Goal: Task Accomplishment & Management: Complete application form

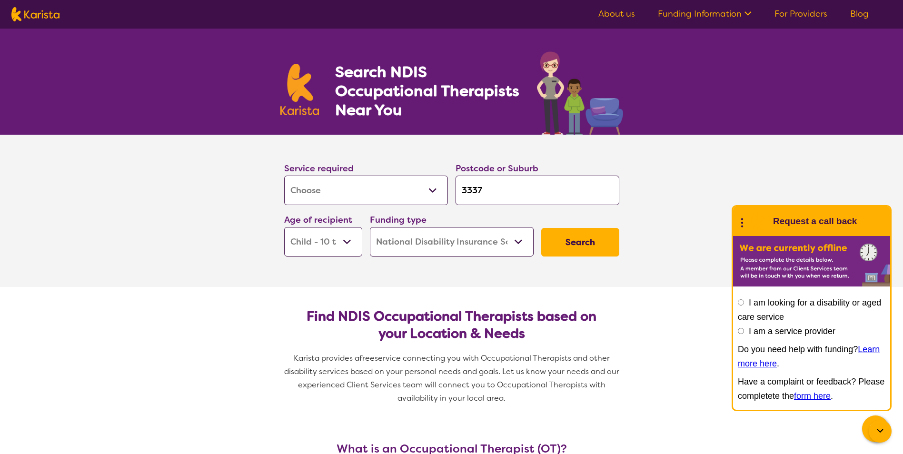
select select "[MEDICAL_DATA]"
select select "CH"
select select "NDIS"
select select "[MEDICAL_DATA]"
select select "CH"
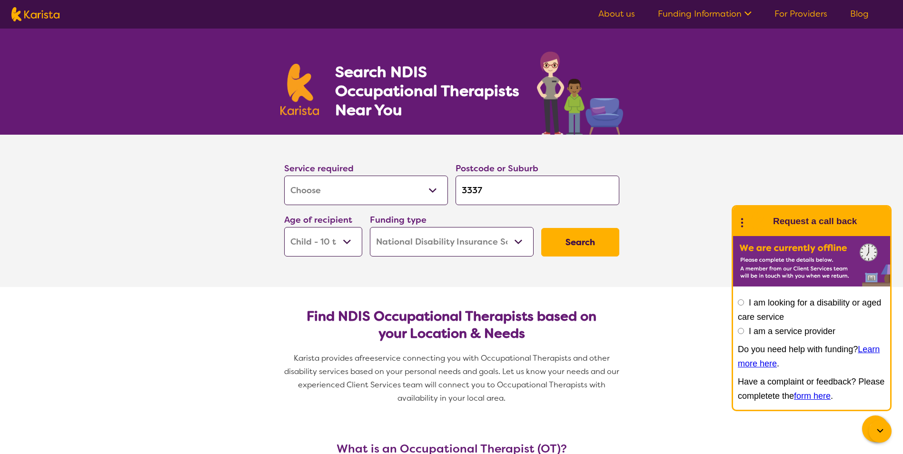
select select "NDIS"
drag, startPoint x: 492, startPoint y: 188, endPoint x: 447, endPoint y: 200, distance: 46.3
click at [447, 200] on div "Service required Allied Health Assistant Assessment (ADHD or Autism) Behaviour …" at bounding box center [451, 209] width 343 height 103
type input "3"
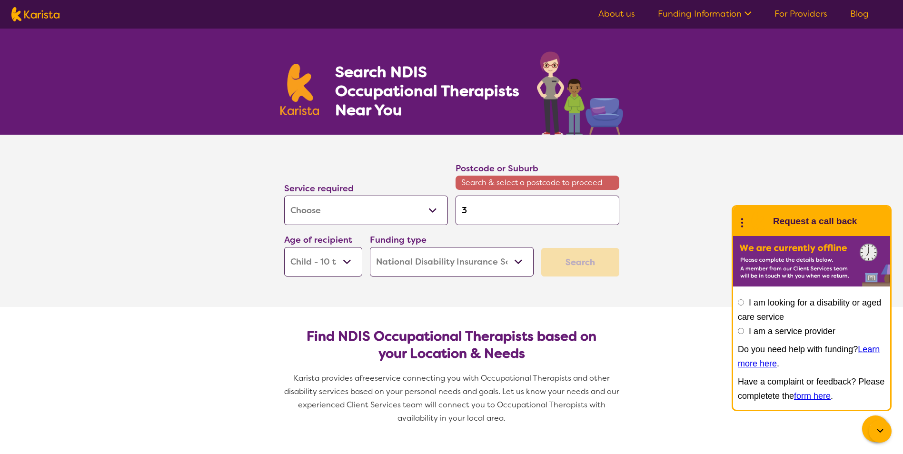
type input "30"
type input "301"
type input "3012"
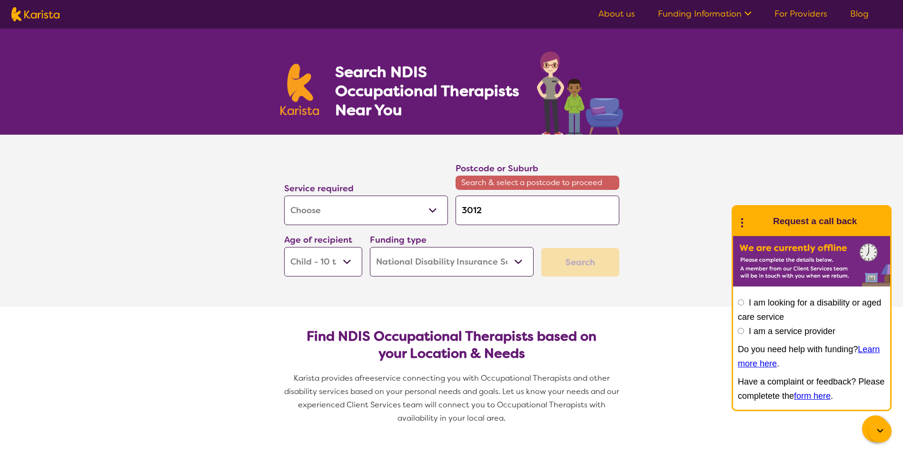
type input "3012"
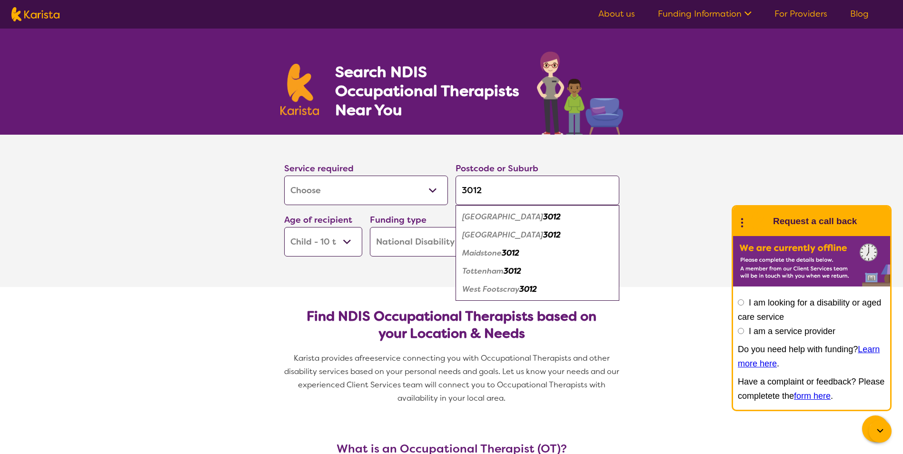
type input "3012"
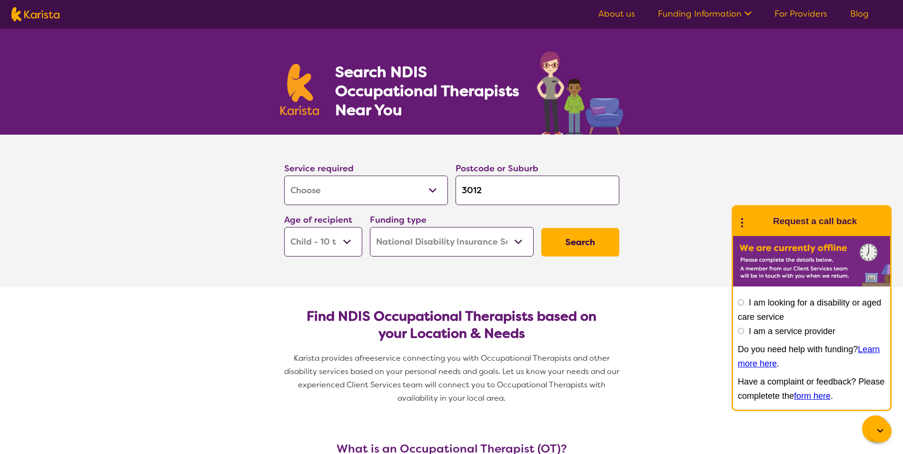
click at [334, 241] on select "Early Childhood - 0 to 9 Child - 10 to 11 Adolescent - 12 to 17 Adult - 18 to 6…" at bounding box center [323, 242] width 78 height 30
click at [284, 227] on select "Early Childhood - 0 to 9 Child - 10 to 11 Adolescent - 12 to 17 Adult - 18 to 6…" at bounding box center [323, 242] width 78 height 30
click at [561, 242] on button "Search" at bounding box center [580, 242] width 78 height 29
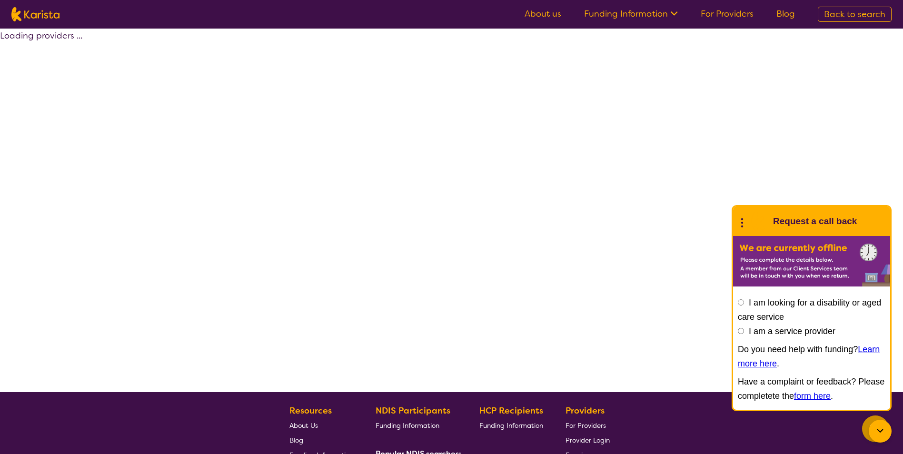
select select "by_score"
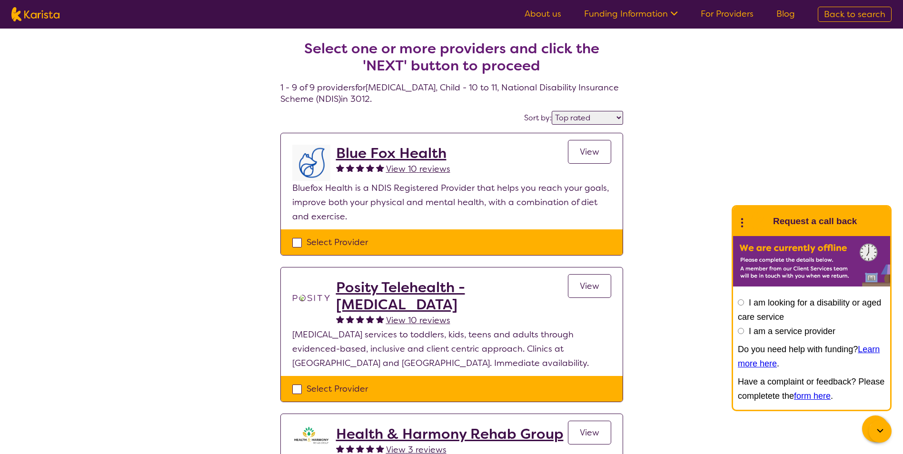
click at [875, 429] on icon at bounding box center [880, 431] width 11 height 11
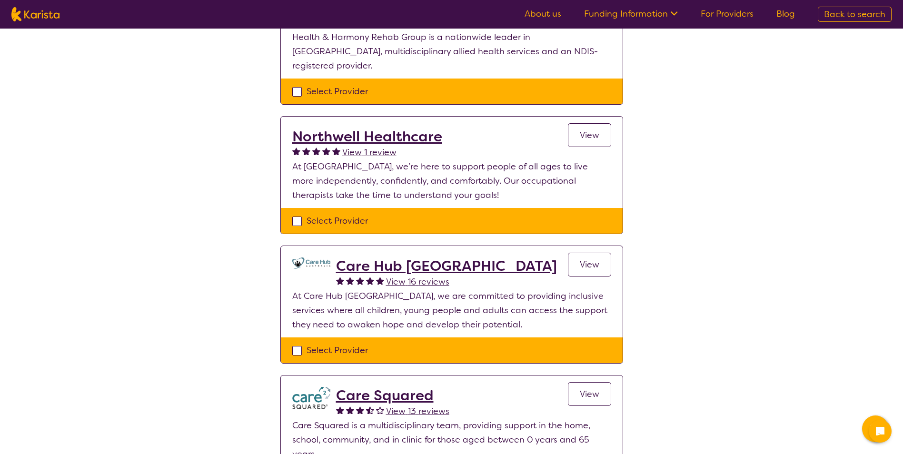
scroll to position [524, 0]
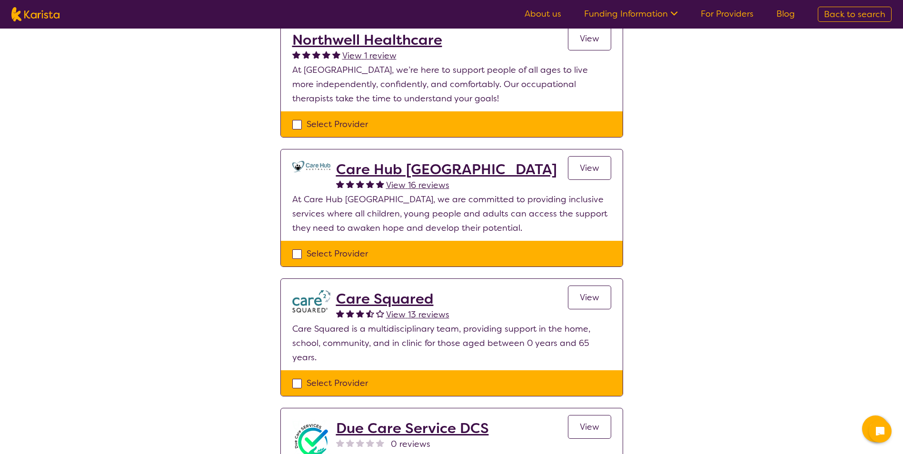
click at [593, 162] on span "View" at bounding box center [590, 167] width 20 height 11
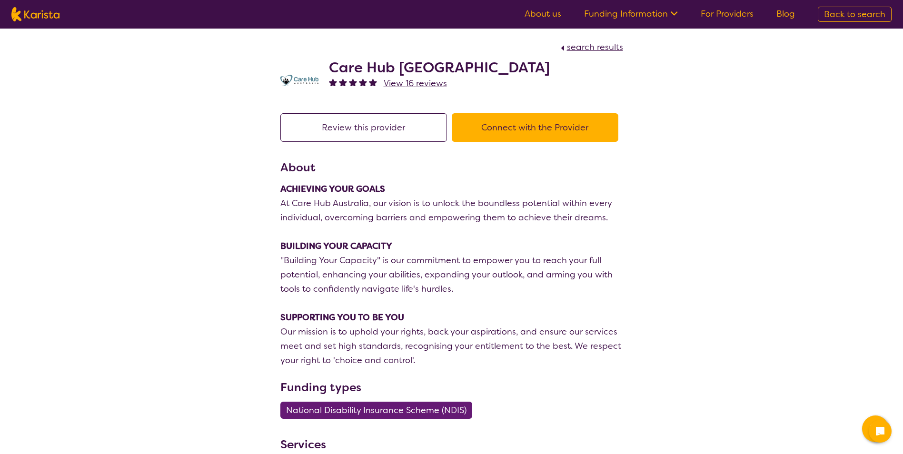
click at [542, 139] on button "Connect with the Provider" at bounding box center [535, 127] width 167 height 29
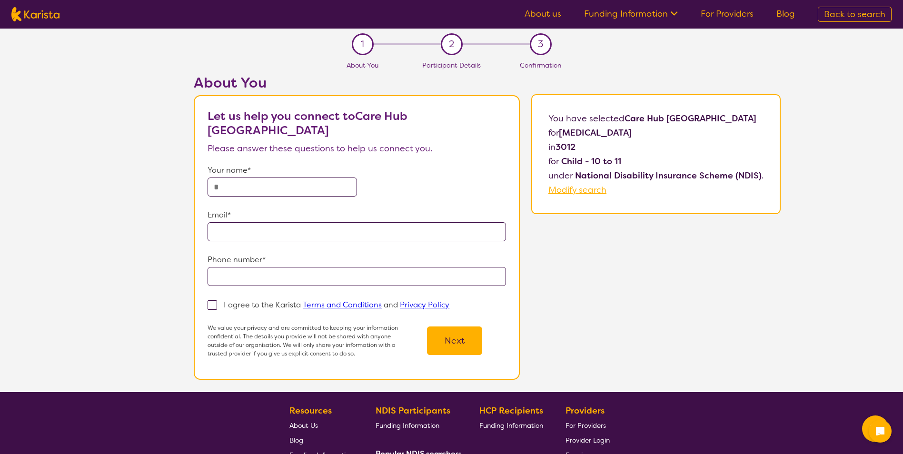
click at [325, 179] on input "text" at bounding box center [282, 187] width 149 height 19
type input "**********"
click at [217, 303] on span at bounding box center [213, 305] width 10 height 10
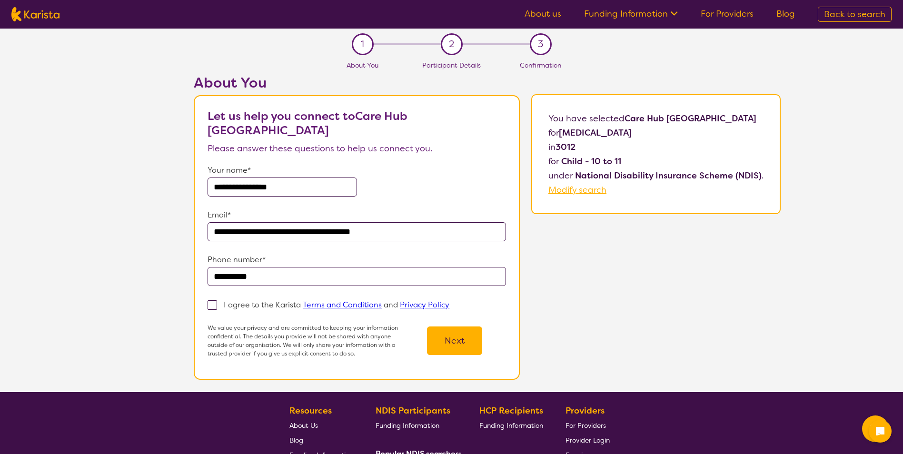
click at [449, 303] on input "I agree to the Karista Terms and Conditions and Privacy Policy" at bounding box center [452, 304] width 6 height 6
checkbox input "true"
click at [463, 355] on button "Next" at bounding box center [454, 341] width 55 height 29
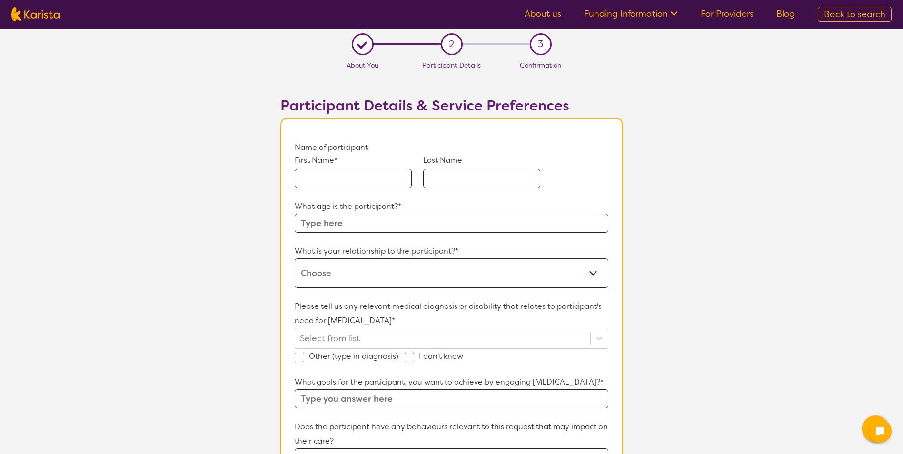
click at [348, 180] on input "text" at bounding box center [353, 178] width 117 height 19
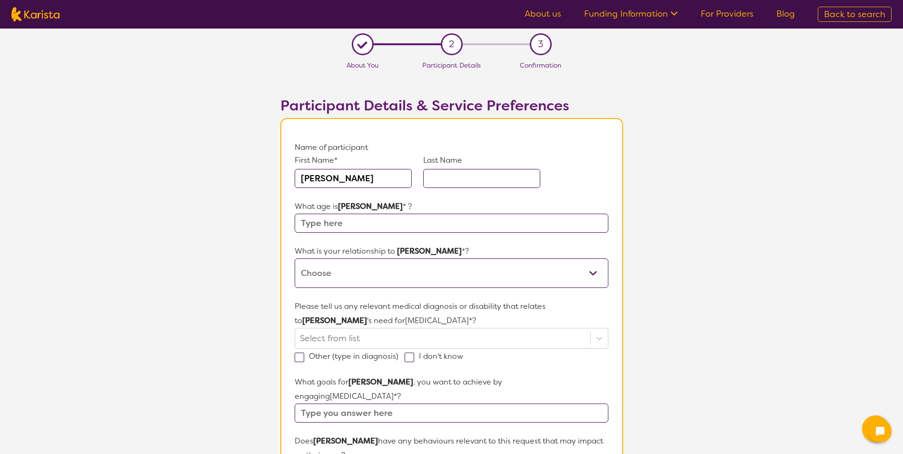
type input "[PERSON_NAME]"
type input "10"
select select "I am their Support Coordinator"
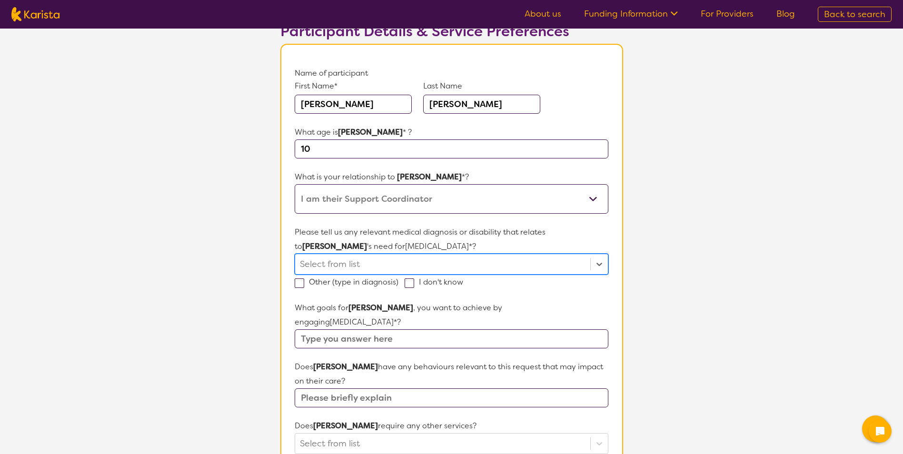
scroll to position [143, 0]
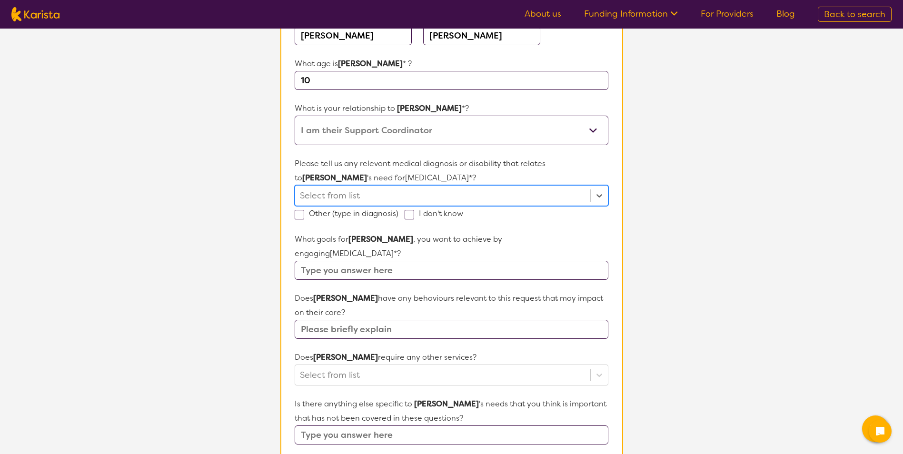
click at [371, 199] on div at bounding box center [442, 196] width 285 height 16
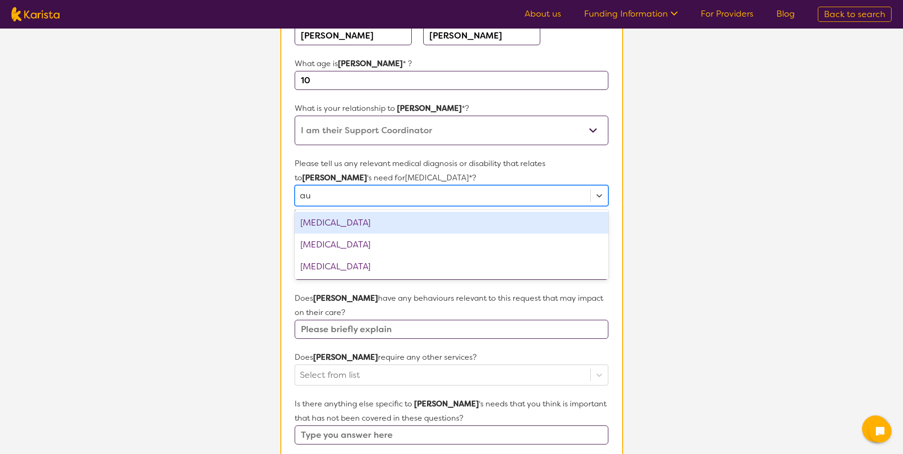
type input "aut"
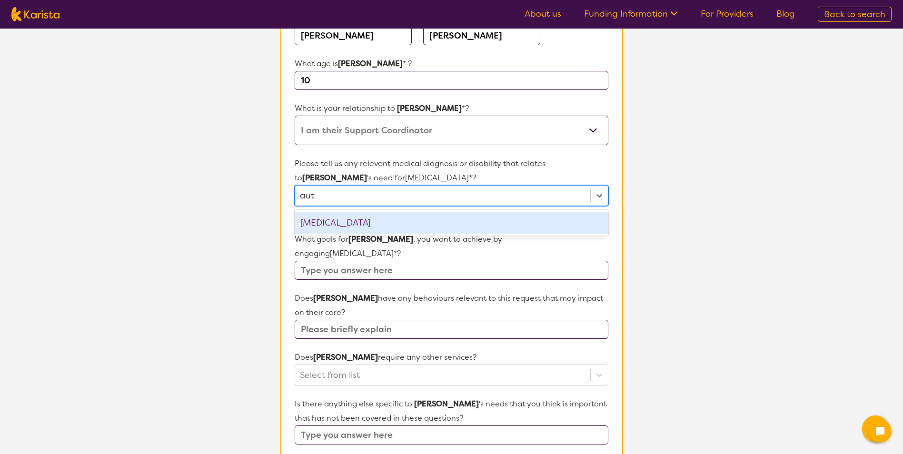
drag, startPoint x: 365, startPoint y: 227, endPoint x: 373, endPoint y: 228, distance: 7.8
click at [373, 228] on div "[MEDICAL_DATA]" at bounding box center [451, 223] width 313 height 22
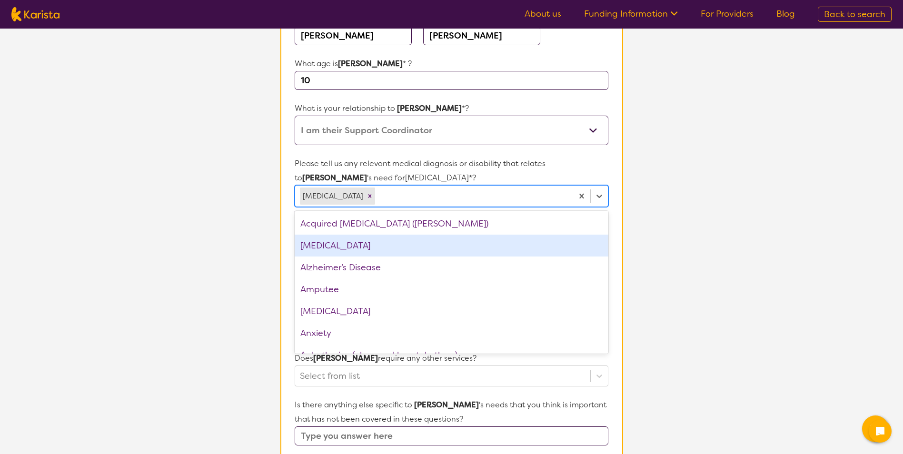
click at [183, 229] on section "L About You 2 Participant Details 3 Confirmation Participant Details & Service …" at bounding box center [451, 313] width 903 height 855
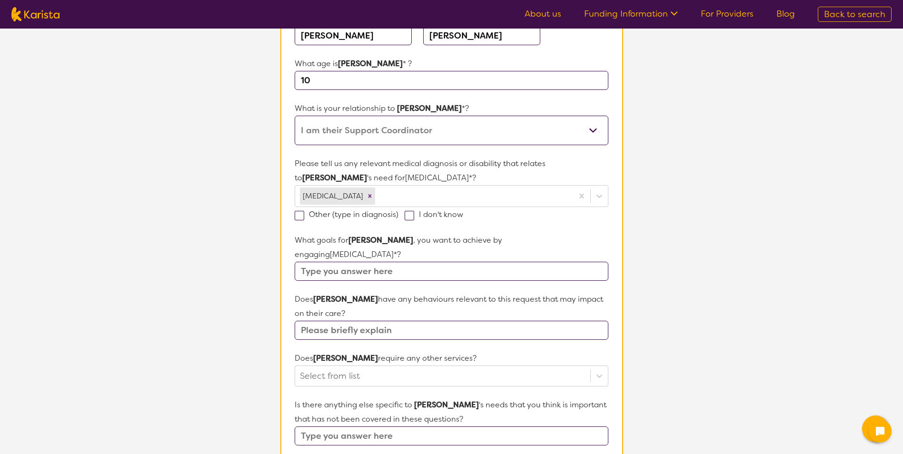
click at [369, 262] on input "text" at bounding box center [451, 271] width 313 height 19
click at [351, 262] on input "text" at bounding box center [451, 271] width 313 height 19
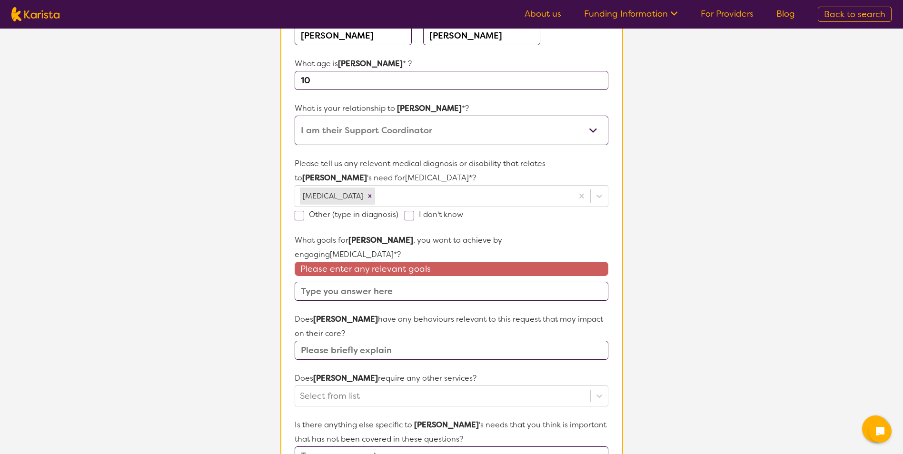
paste input "[PERSON_NAME]'s care team would like [PERSON_NAME] to increase his independence…"
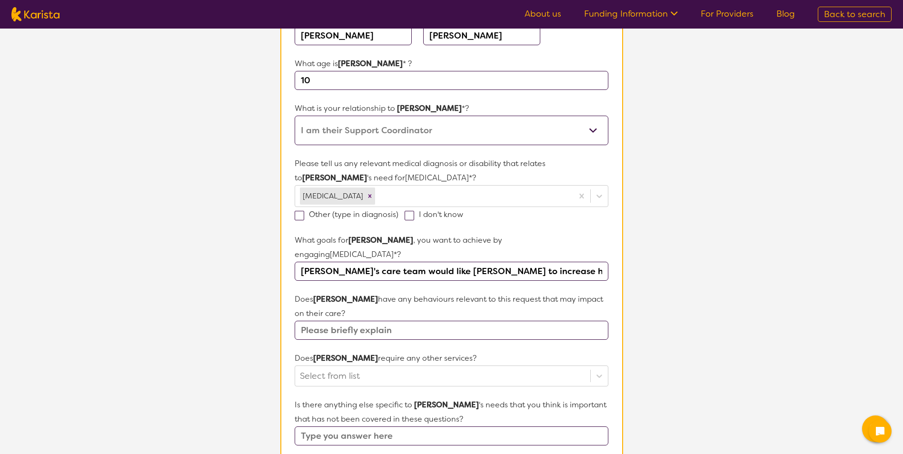
scroll to position [0, 51]
type input "[PERSON_NAME]'s care team would like [PERSON_NAME] to increase his independence…"
click at [363, 321] on input "text" at bounding box center [451, 330] width 313 height 19
type input "No"
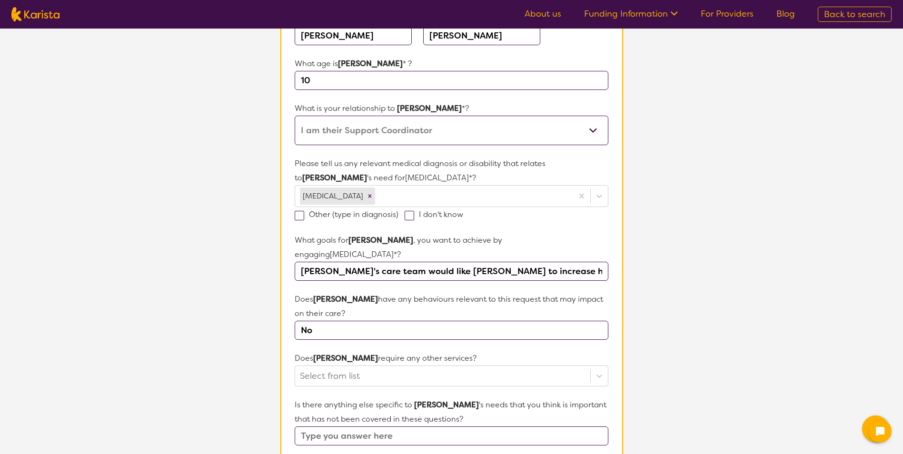
click at [270, 339] on section "Participant Details & Service Preferences Name of participant First Name* Antho…" at bounding box center [452, 335] width 366 height 809
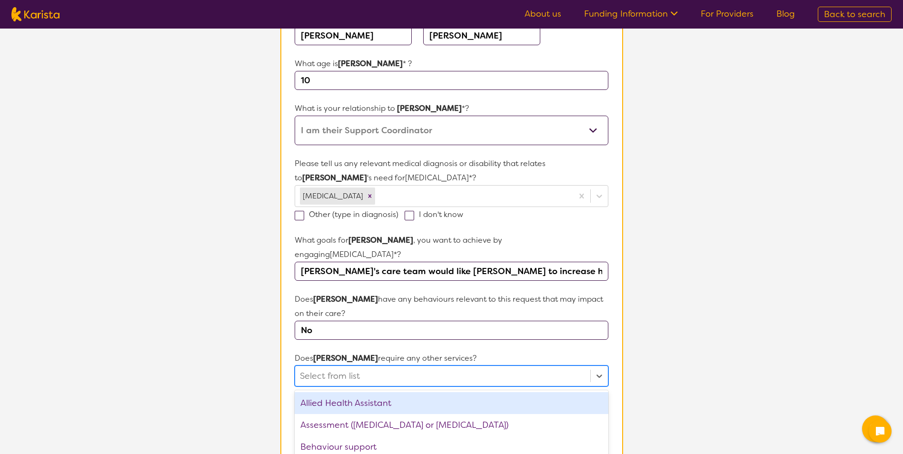
click at [317, 366] on div "option Allied Health Assistant focused, 1 of 21. 21 results available. Use Up a…" at bounding box center [451, 376] width 313 height 21
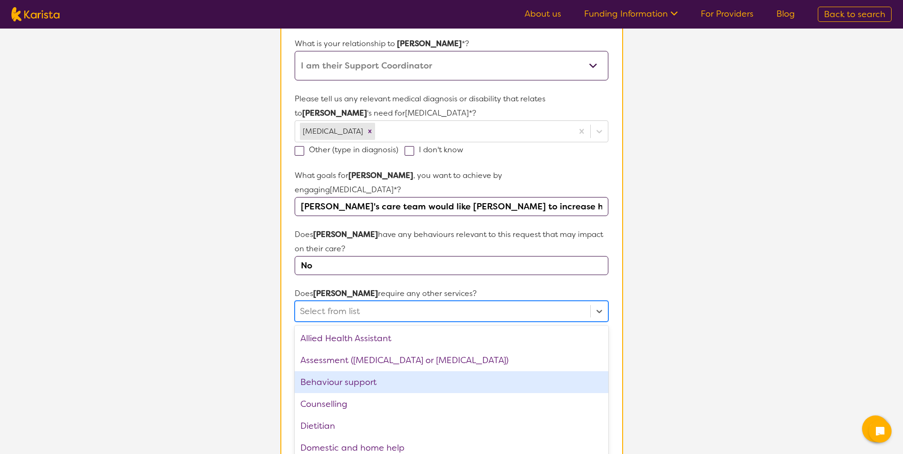
scroll to position [211, 0]
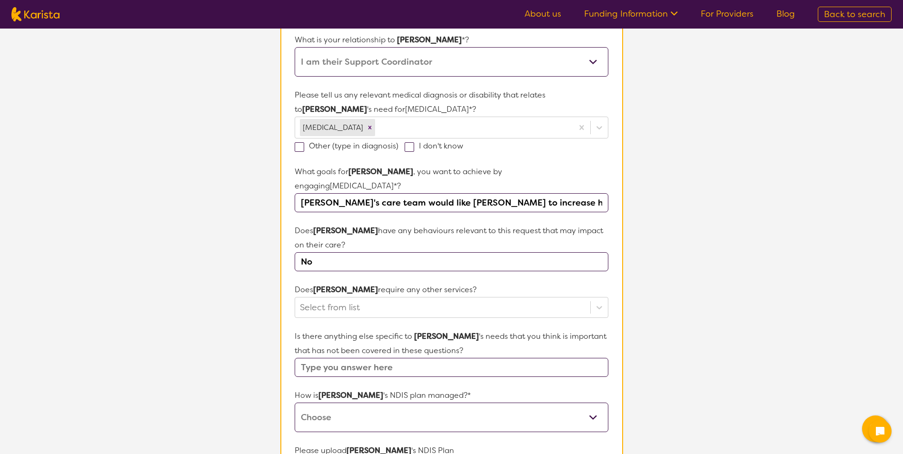
click at [247, 312] on section "L About You 2 Participant Details 3 Confirmation Participant Details & Service …" at bounding box center [451, 244] width 903 height 855
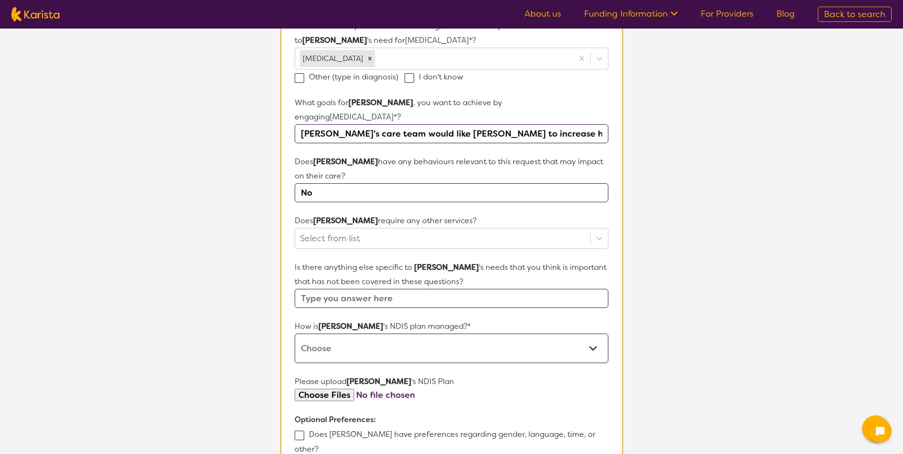
scroll to position [354, 0]
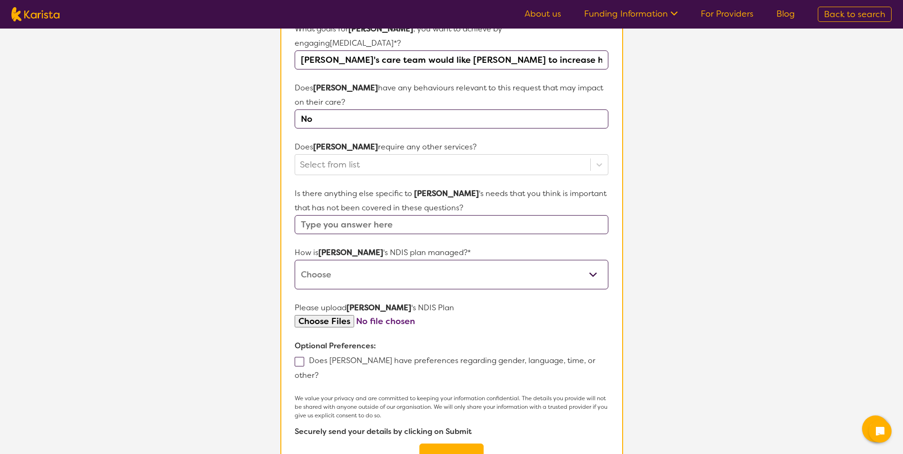
click at [358, 215] on input "text" at bounding box center [451, 224] width 313 height 19
click at [269, 293] on section "Participant Details & Service Preferences Name of participant First Name* Antho…" at bounding box center [452, 124] width 366 height 809
click at [439, 444] on button "Submit" at bounding box center [451, 458] width 64 height 29
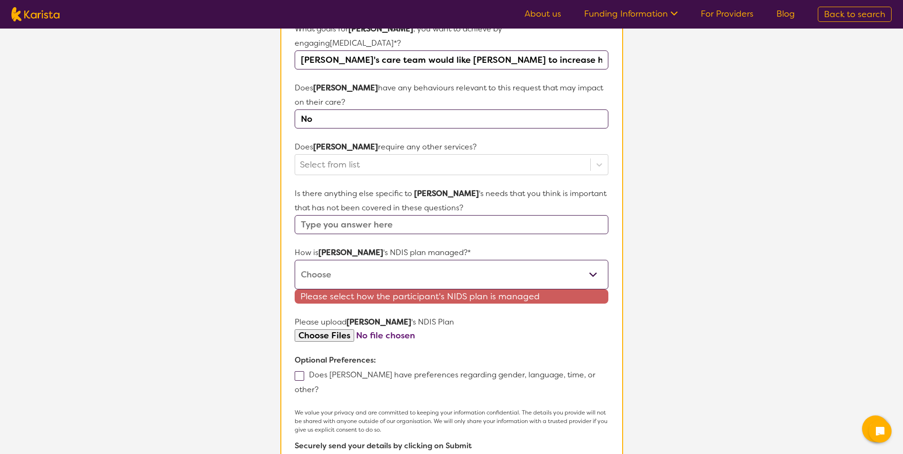
click at [352, 260] on select "Self-managed NDIS plan Managed by a registered plan management provider (not th…" at bounding box center [451, 275] width 313 height 30
select select "Plan Managed"
click at [295, 260] on select "Self-managed NDIS plan Managed by a registered plan management provider (not th…" at bounding box center [451, 275] width 313 height 30
click at [447, 264] on select "Self-managed NDIS plan Managed by a registered plan management provider (not th…" at bounding box center [451, 275] width 313 height 30
click at [295, 260] on select "Self-managed NDIS plan Managed by a registered plan management provider (not th…" at bounding box center [451, 275] width 313 height 30
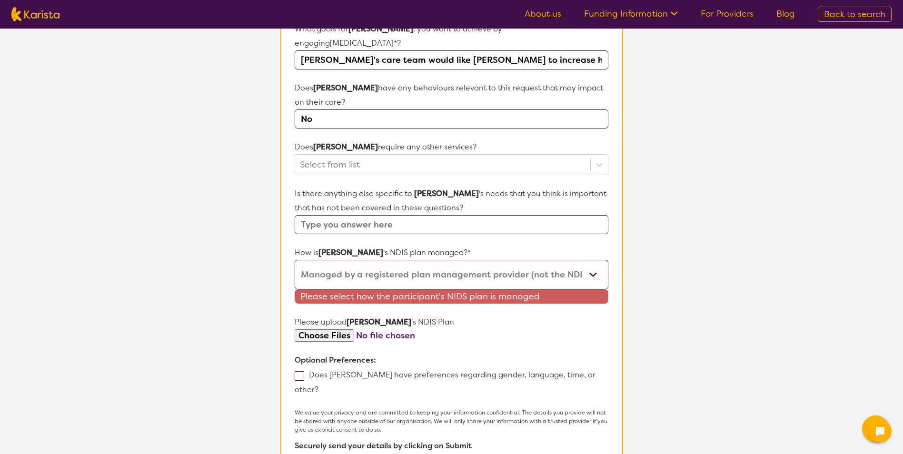
click at [492, 368] on div "Does Anthony have preferences regarding gender, language, time, or other?" at bounding box center [451, 383] width 313 height 30
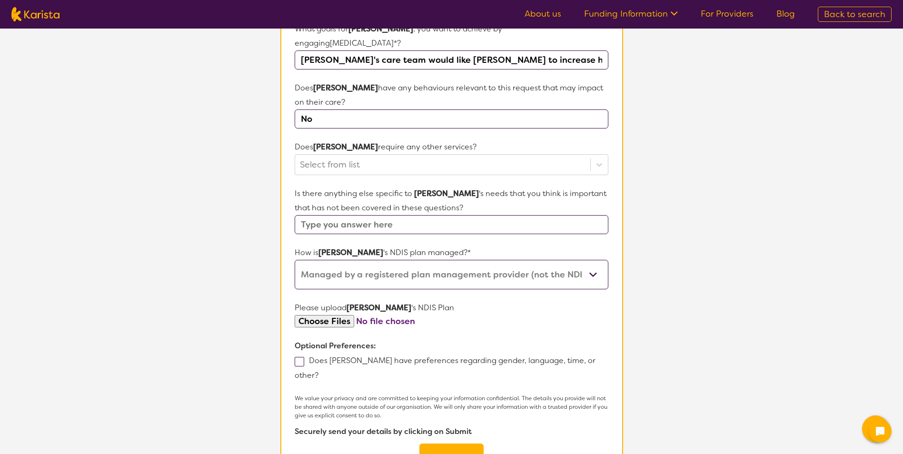
click at [442, 444] on button "Submit" at bounding box center [451, 458] width 64 height 29
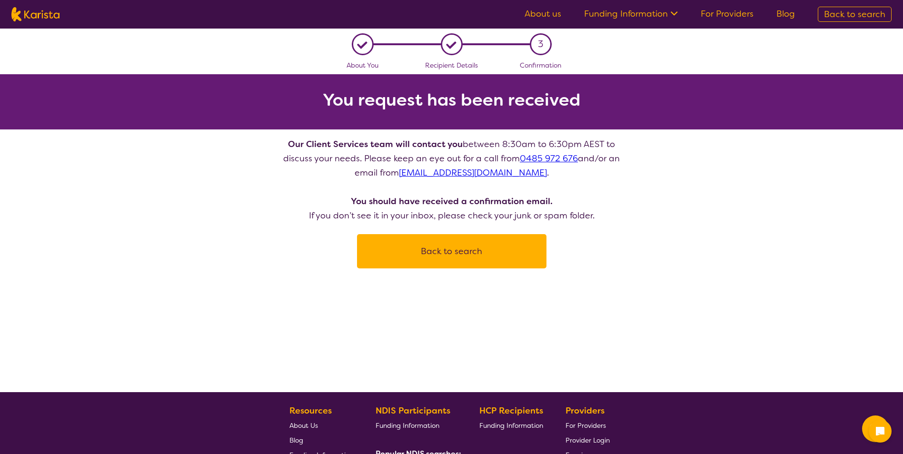
click at [457, 246] on button "Back to search" at bounding box center [452, 251] width 167 height 29
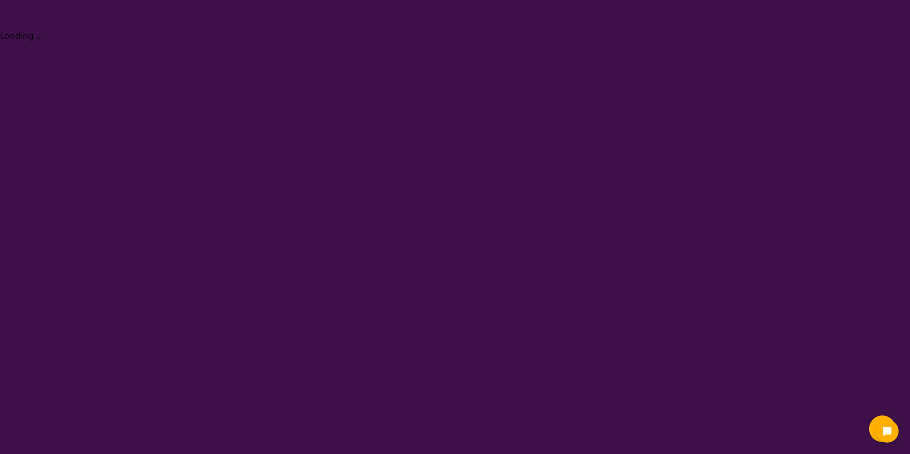
select select "[MEDICAL_DATA]"
select select "CH"
select select "NDIS"
select select "[MEDICAL_DATA]"
select select "CH"
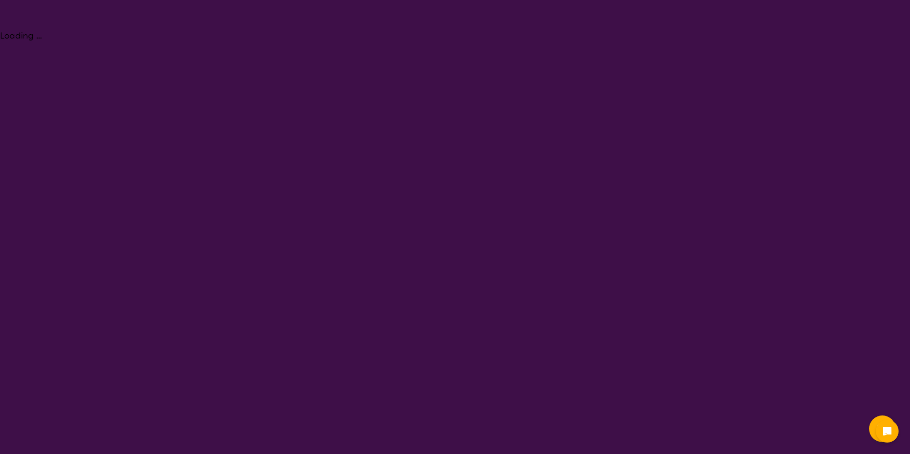
select select "NDIS"
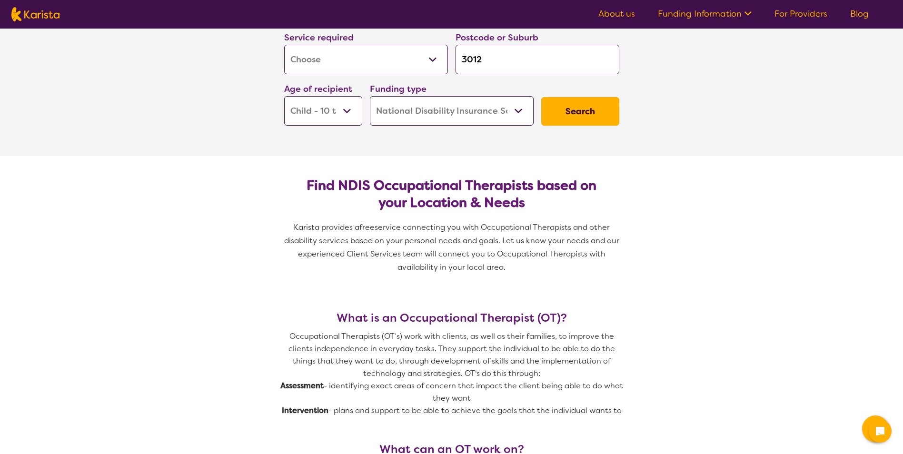
scroll to position [48, 0]
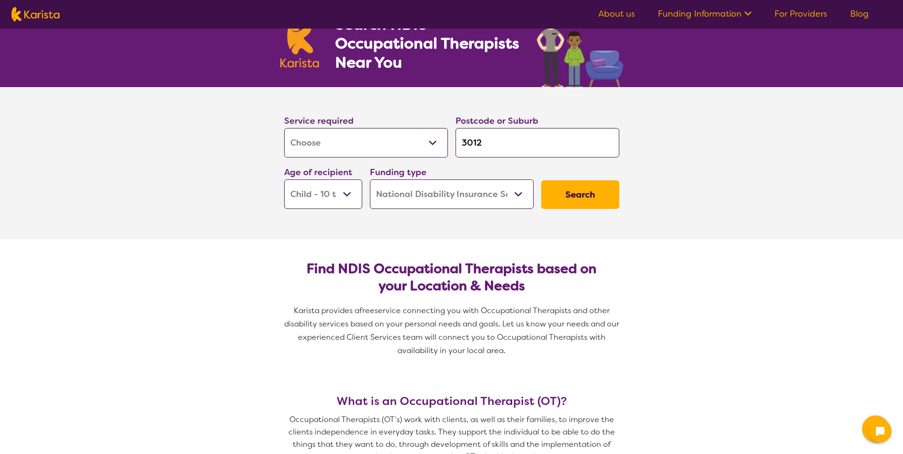
click at [568, 201] on button "Search" at bounding box center [580, 194] width 78 height 29
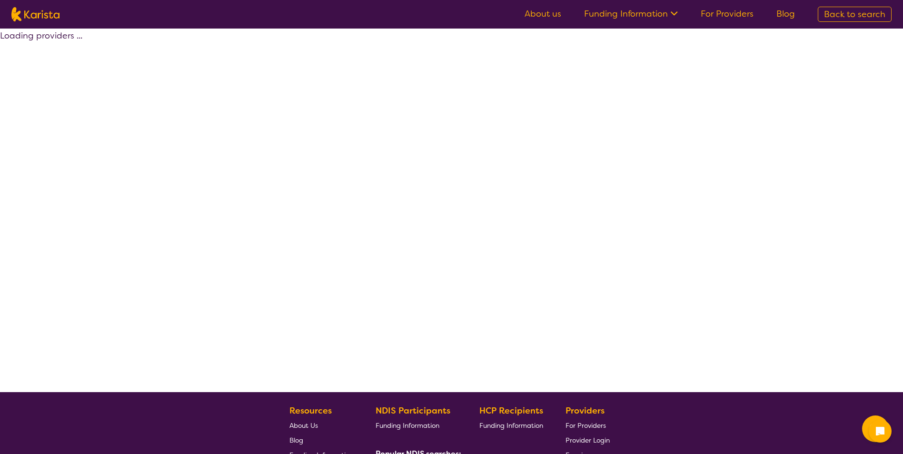
select select "by_score"
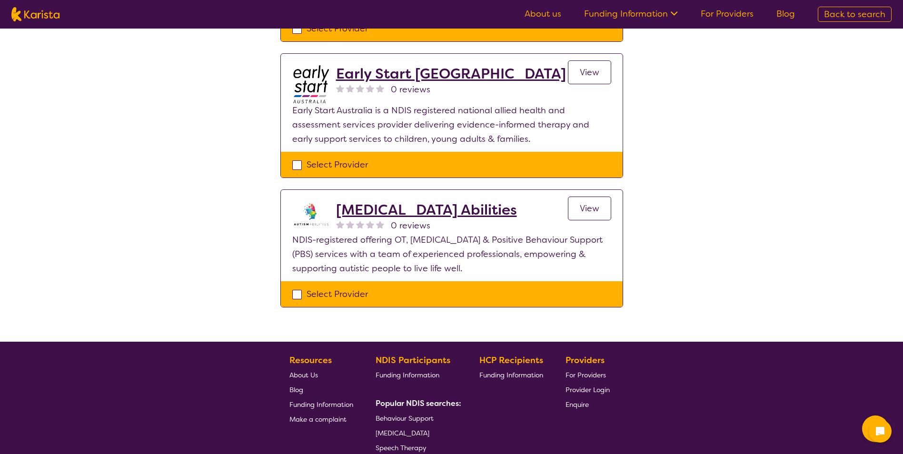
scroll to position [1118, 0]
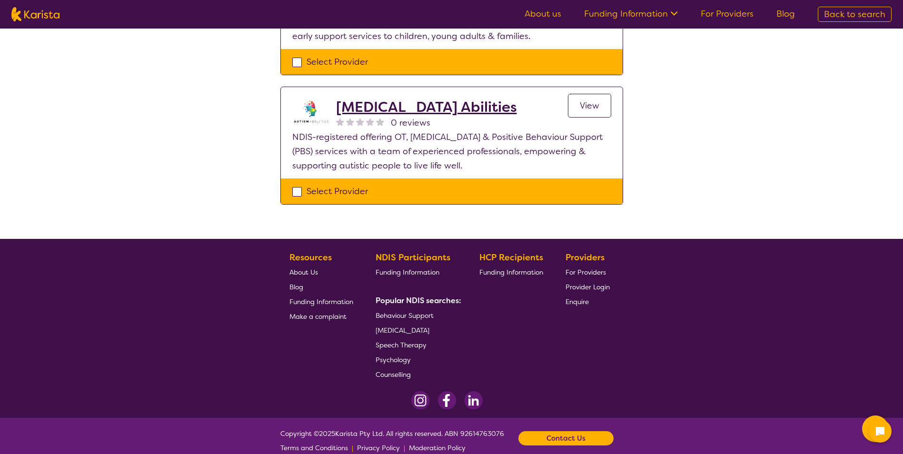
click at [396, 99] on h2 "[MEDICAL_DATA] Abilities" at bounding box center [426, 107] width 181 height 17
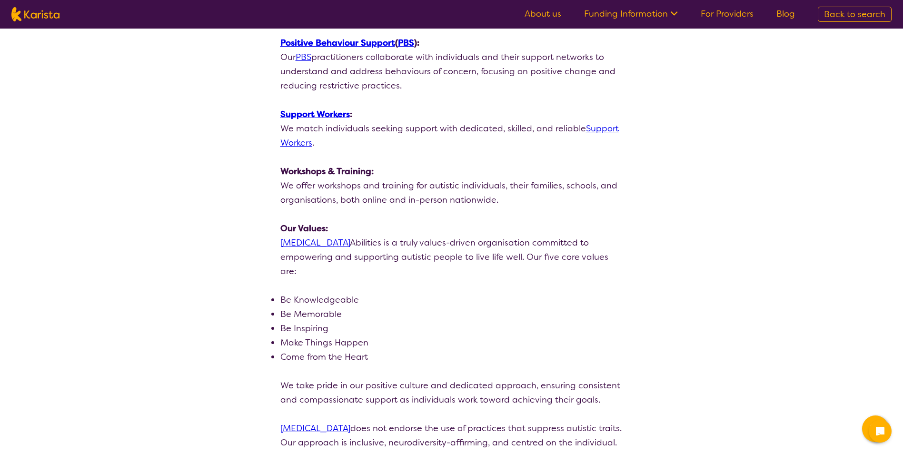
scroll to position [1095, 0]
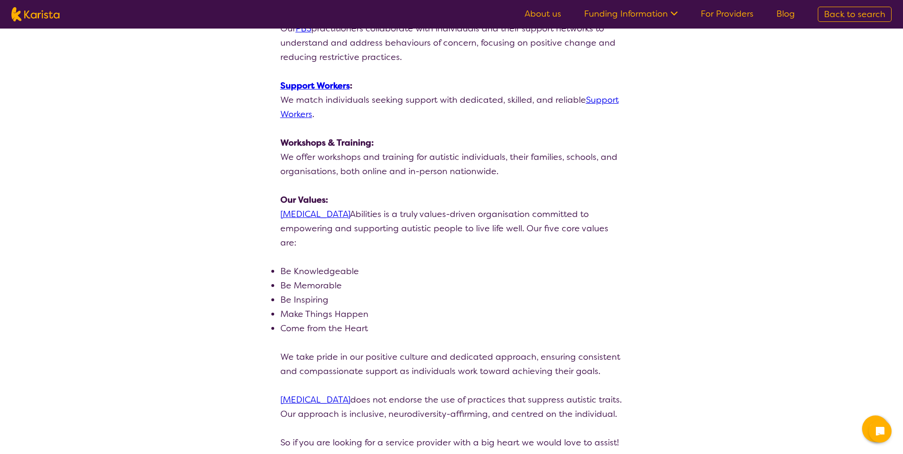
select select "by_score"
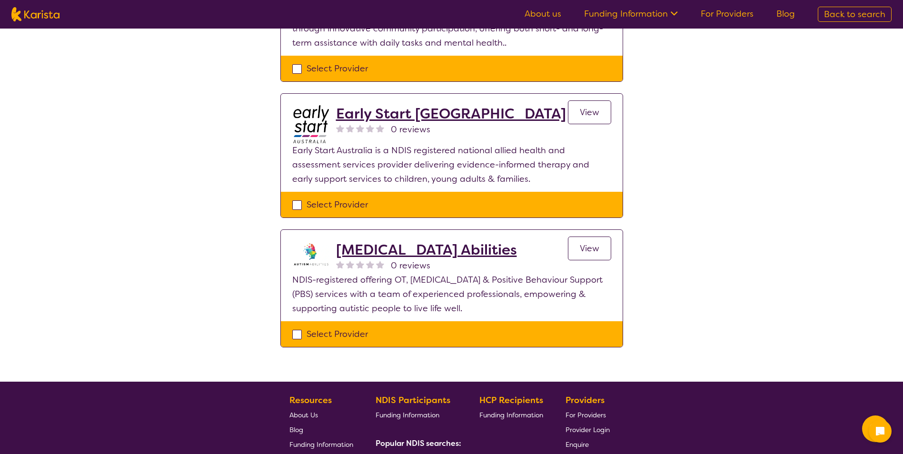
click at [600, 237] on link "View" at bounding box center [589, 249] width 43 height 24
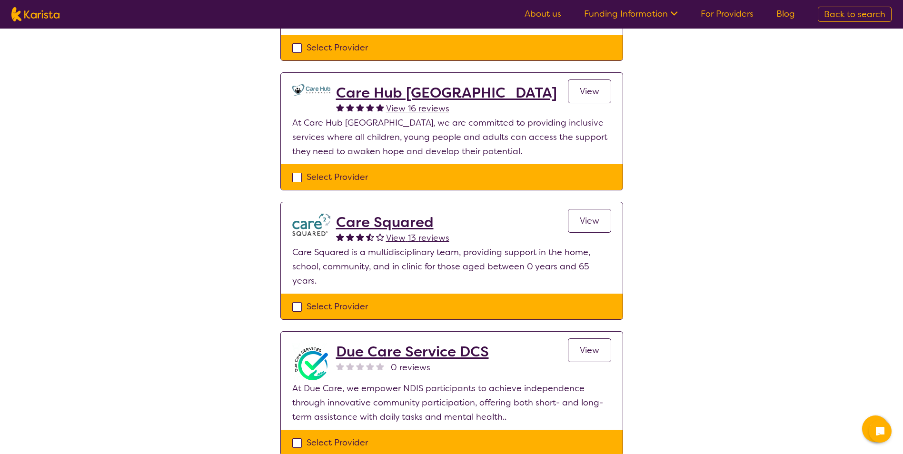
scroll to position [546, 0]
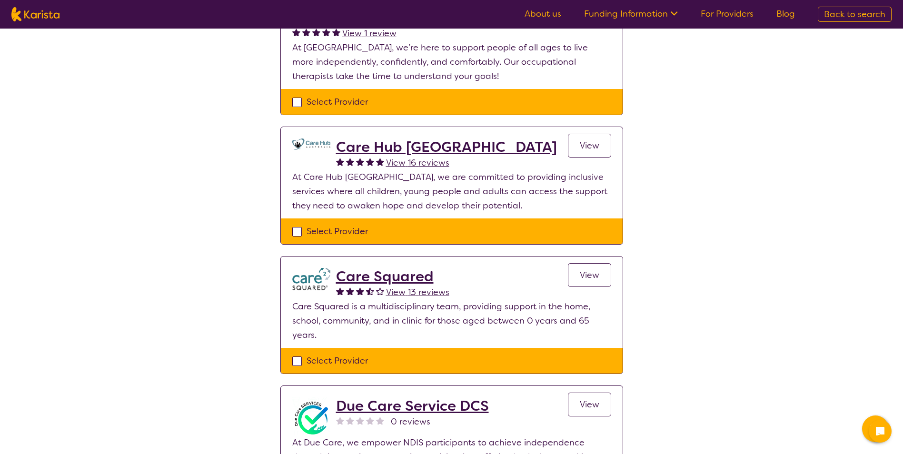
click at [599, 269] on span "View" at bounding box center [590, 274] width 20 height 11
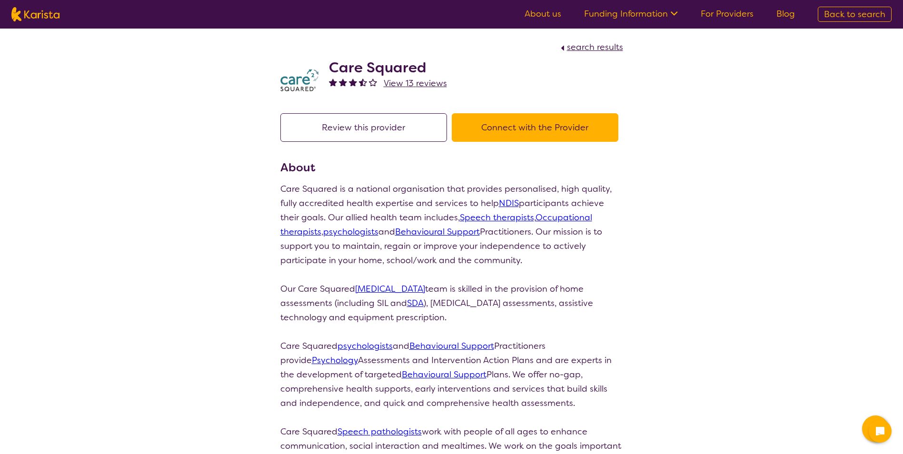
click at [530, 121] on button "Connect with the Provider" at bounding box center [535, 127] width 167 height 29
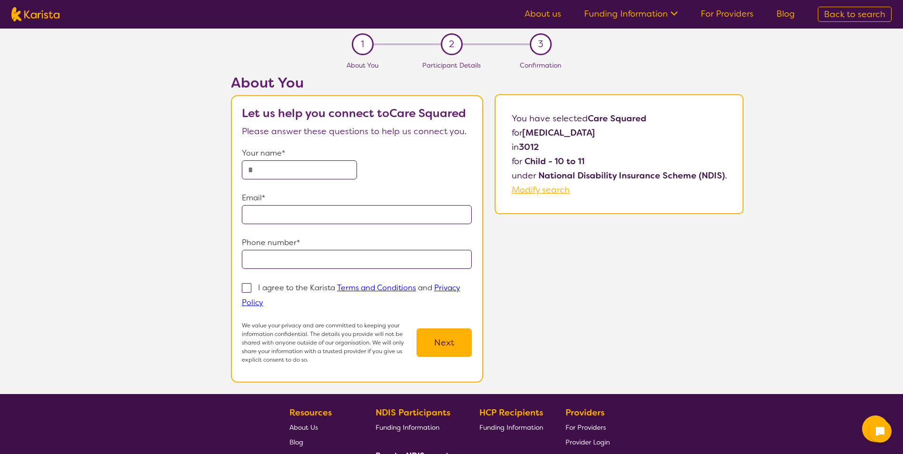
click at [268, 170] on input "text" at bounding box center [299, 169] width 115 height 19
type input "**********"
click at [289, 284] on p "I agree to the Karista Terms and Conditions and Privacy Policy" at bounding box center [351, 295] width 219 height 25
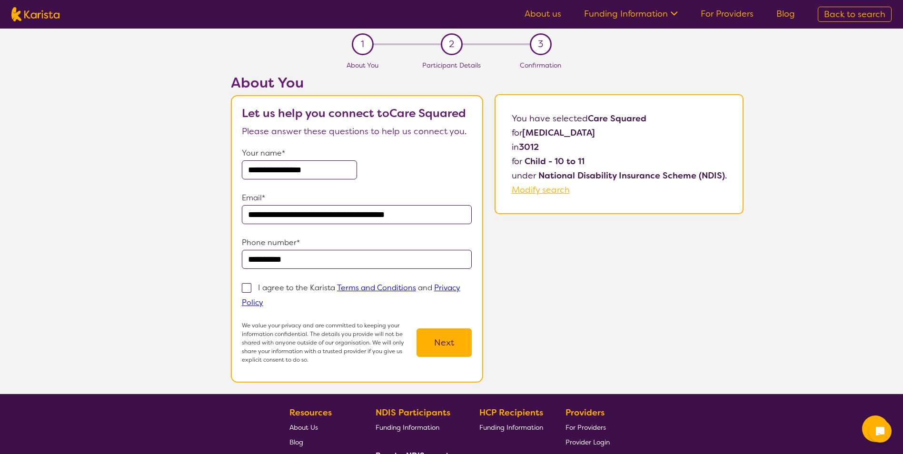
click at [269, 299] on input "I agree to the Karista Terms and Conditions and Privacy Policy" at bounding box center [266, 302] width 6 height 6
checkbox input "true"
click at [453, 356] on button "Next" at bounding box center [444, 343] width 55 height 29
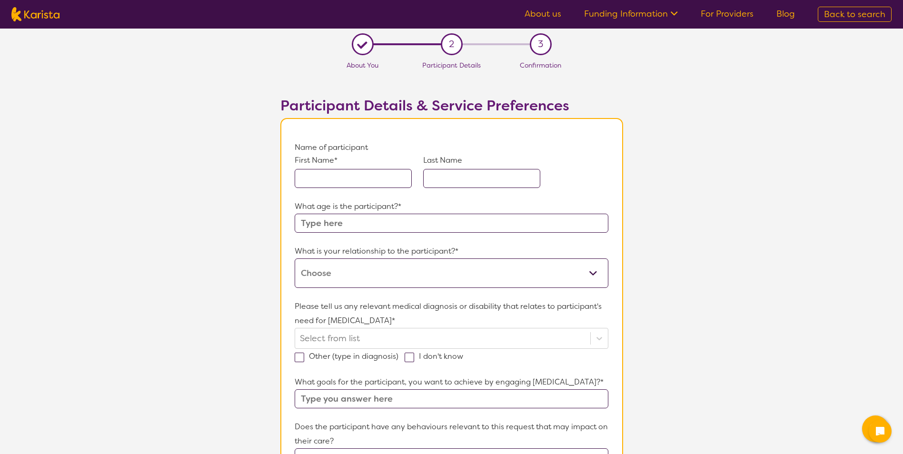
click at [329, 169] on input "text" at bounding box center [353, 178] width 117 height 19
type input "[PERSON_NAME]"
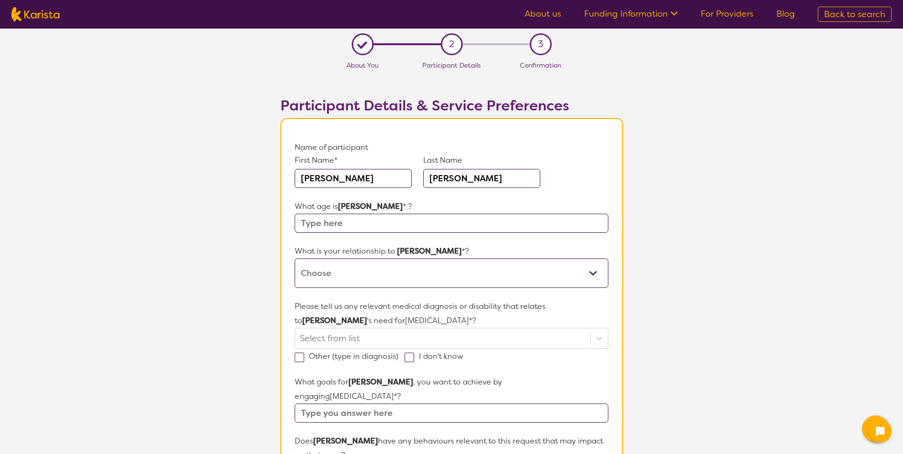
type input "[PERSON_NAME]"
type input "10"
click at [363, 285] on select "This request is for myself I am their parent I am their child I am their spouse…" at bounding box center [451, 274] width 313 height 30
select select "I am their Support Coordinator"
click at [295, 259] on select "This request is for myself I am their parent I am their child I am their spouse…" at bounding box center [451, 274] width 313 height 30
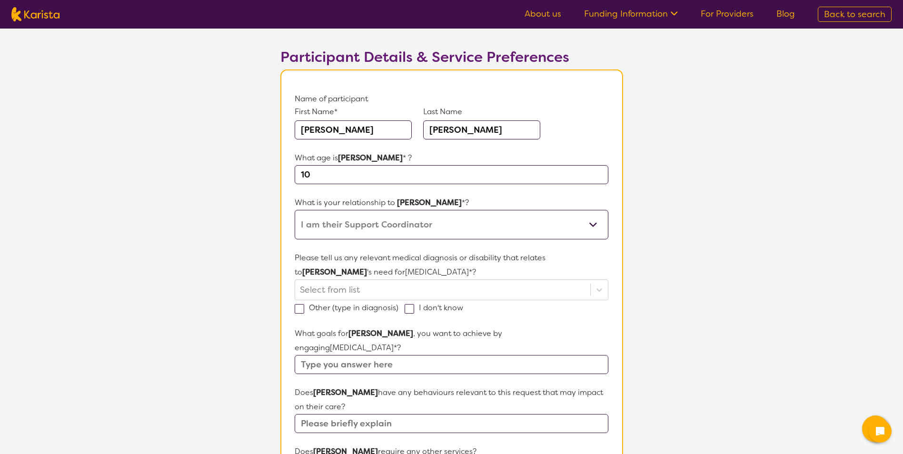
scroll to position [95, 0]
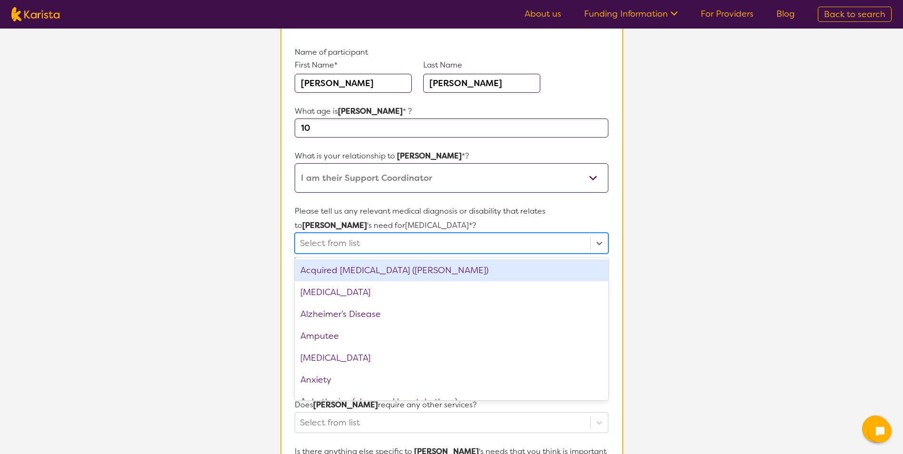
click at [360, 247] on div at bounding box center [442, 243] width 285 height 16
type input "au"
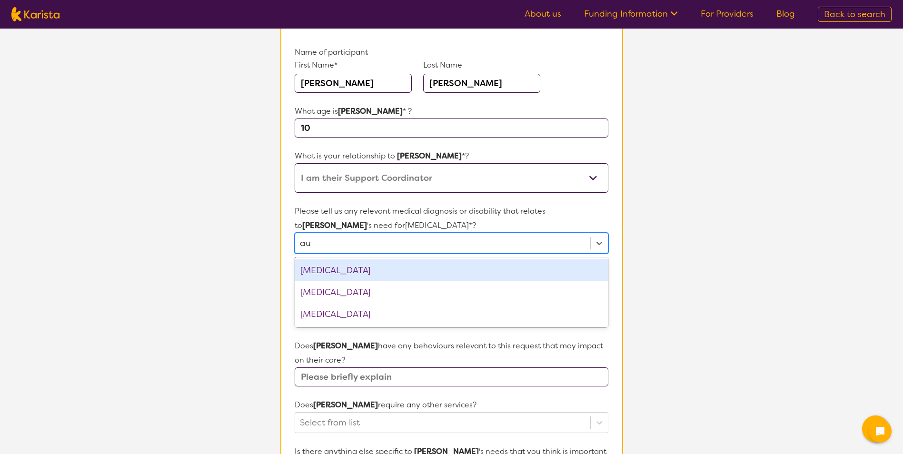
click at [354, 262] on div "[MEDICAL_DATA]" at bounding box center [451, 271] width 313 height 22
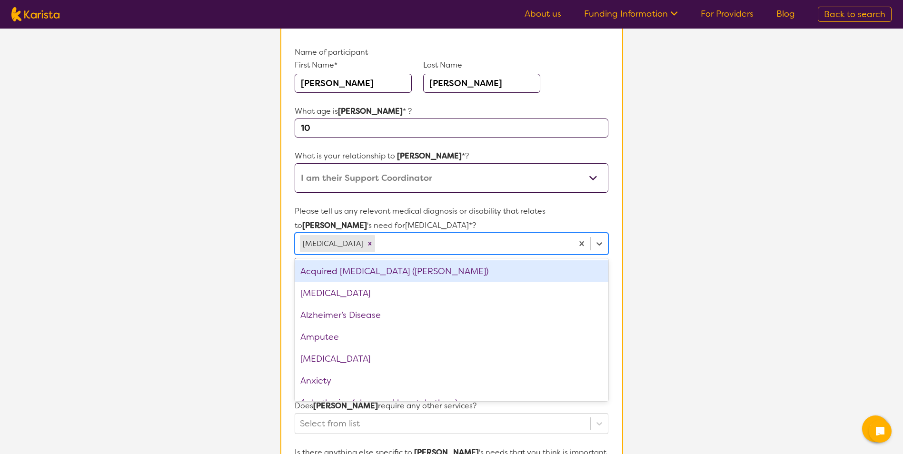
click at [267, 274] on section "L About You 2 Participant Details 3 Confirmation Participant Details & Service …" at bounding box center [451, 360] width 903 height 855
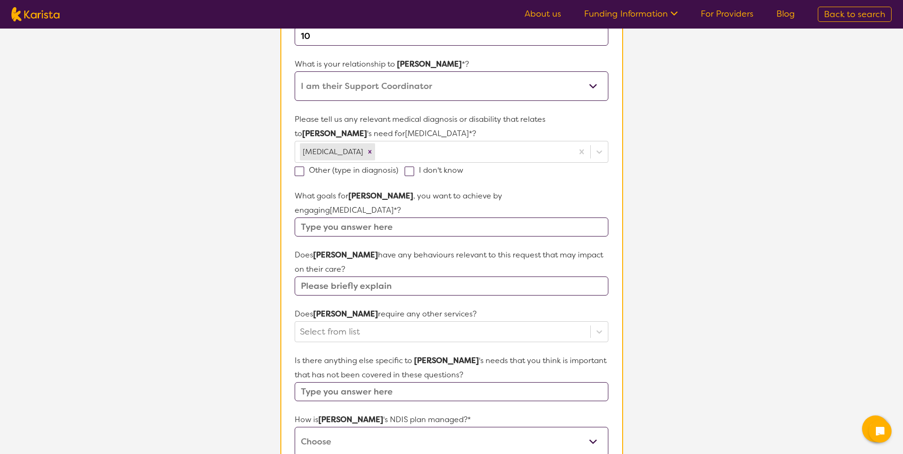
scroll to position [190, 0]
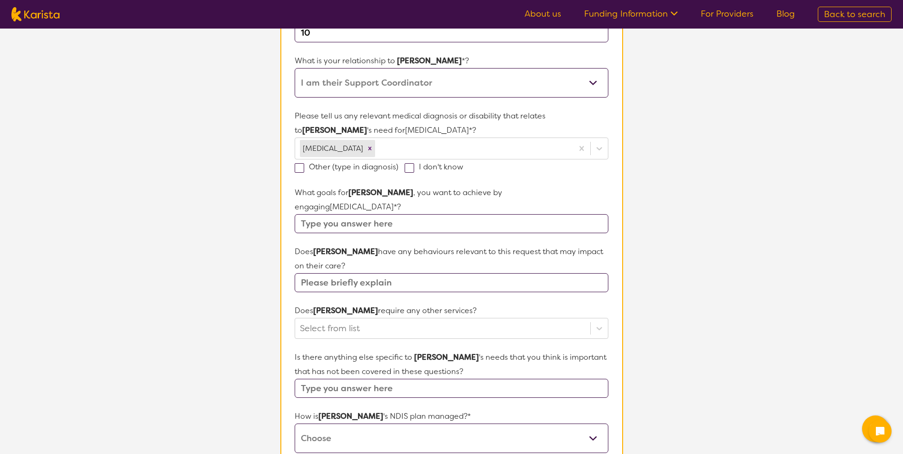
click at [369, 214] on input "text" at bounding box center [451, 223] width 313 height 19
paste input "[PERSON_NAME]'s care team would like [PERSON_NAME] to increase his independence…"
type input "[PERSON_NAME]'s care team would like [PERSON_NAME] to increase his independence…"
click at [344, 273] on input "text" at bounding box center [451, 282] width 313 height 19
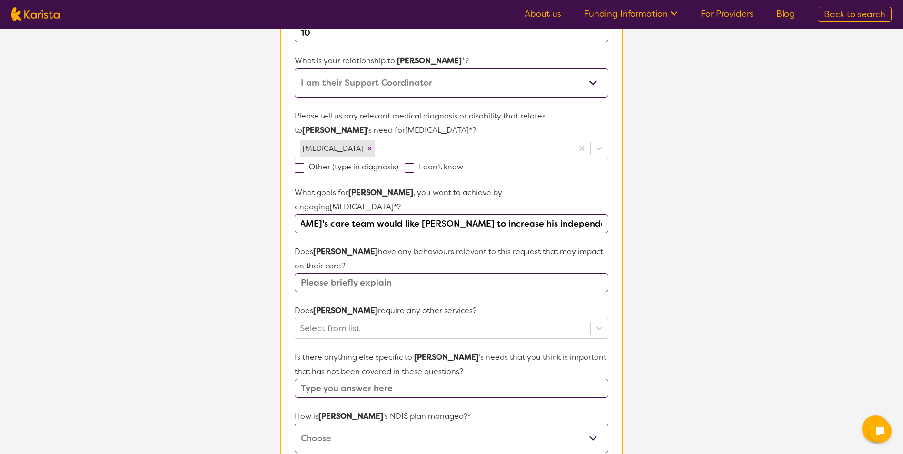
scroll to position [0, 0]
type input "no"
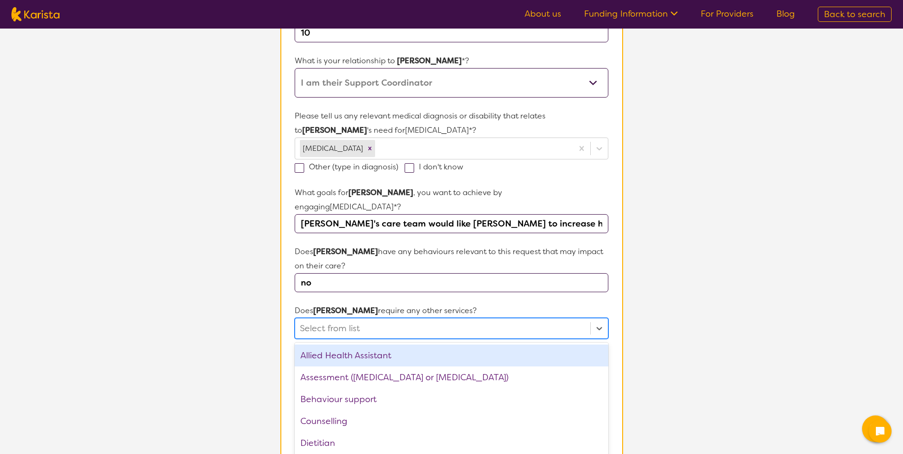
scroll to position [211, 0]
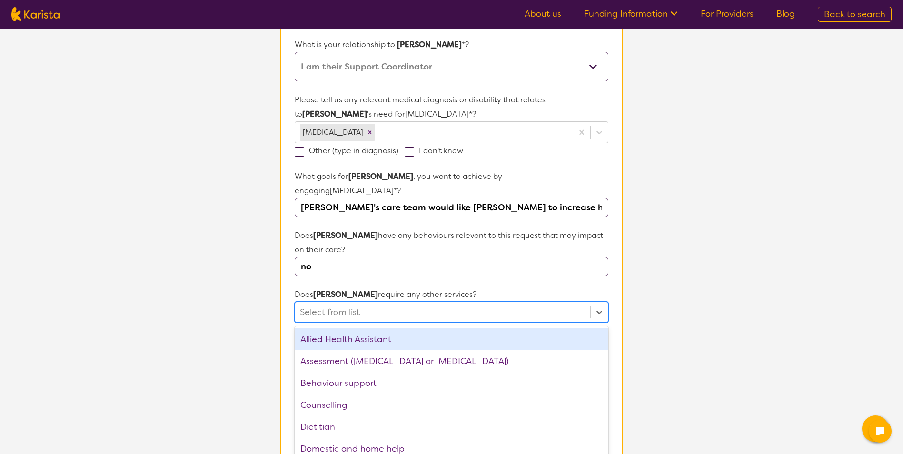
click at [315, 316] on div "option Allied Health Assistant focused, 1 of 21. 21 results available. Use Up a…" at bounding box center [451, 312] width 313 height 21
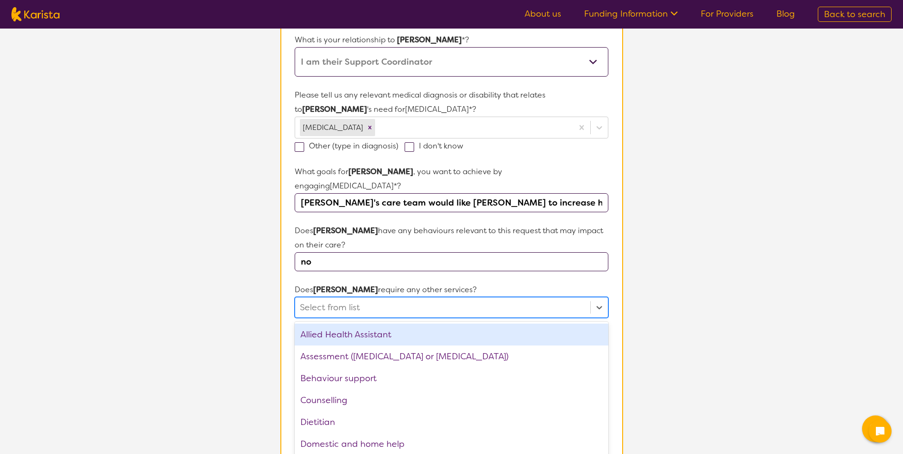
click at [259, 308] on section "L About You 2 Participant Details 3 Confirmation Participant Details & Service …" at bounding box center [451, 244] width 903 height 855
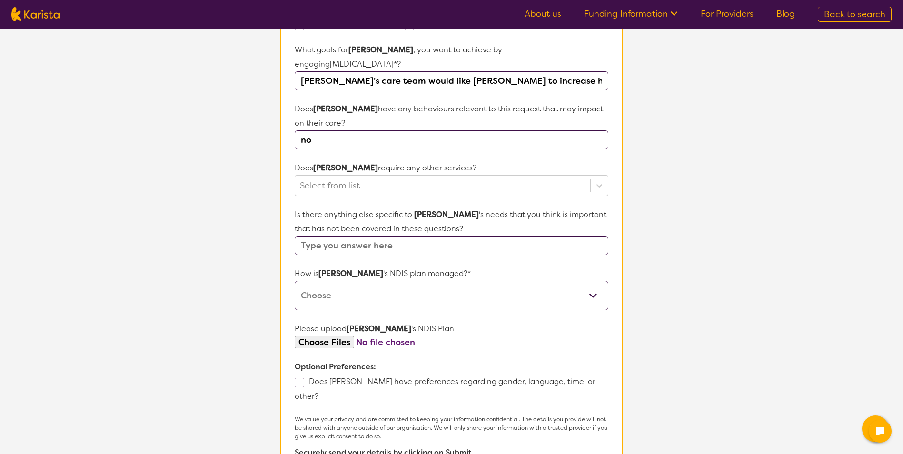
scroll to position [354, 0]
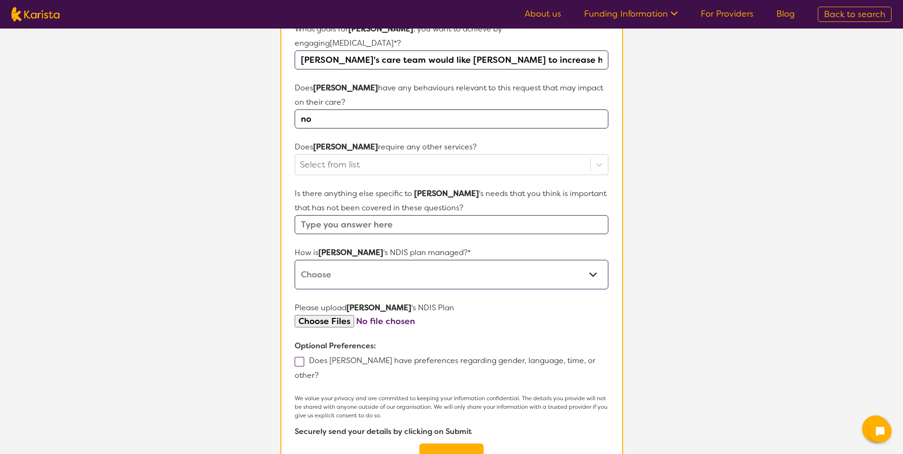
click at [345, 215] on input "text" at bounding box center [451, 224] width 313 height 19
type input "No"
click at [344, 260] on select "Self-managed NDIS plan Managed by a registered plan management provider (not th…" at bounding box center [451, 275] width 313 height 30
select select "Plan Managed"
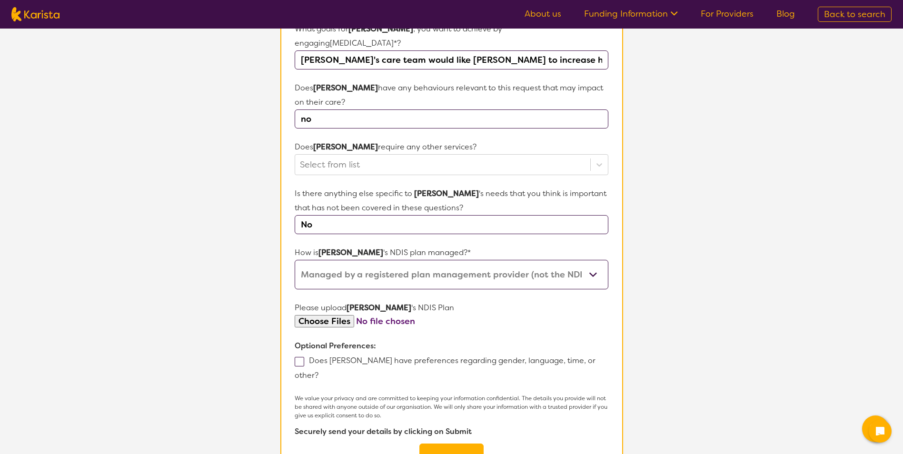
click at [295, 260] on select "Self-managed NDIS plan Managed by a registered plan management provider (not th…" at bounding box center [451, 275] width 313 height 30
click at [324, 356] on label "Does [PERSON_NAME] have preferences regarding gender, language, time, or other?" at bounding box center [445, 368] width 301 height 25
click at [324, 372] on input "Does [PERSON_NAME] have preferences regarding gender, language, time, or other?" at bounding box center [322, 375] width 6 height 6
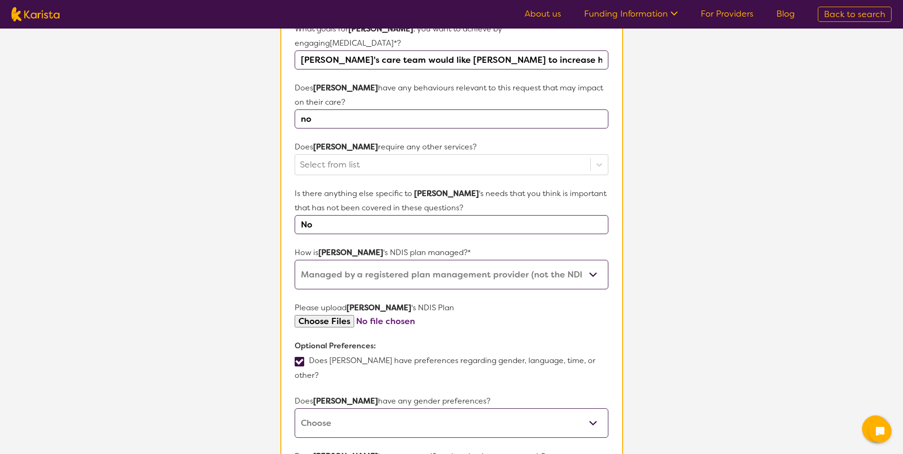
click at [311, 356] on label "Does [PERSON_NAME] have preferences regarding gender, language, time, or other?" at bounding box center [445, 368] width 301 height 25
click at [319, 372] on input "Does [PERSON_NAME] have preferences regarding gender, language, time, or other?" at bounding box center [322, 375] width 6 height 6
checkbox input "false"
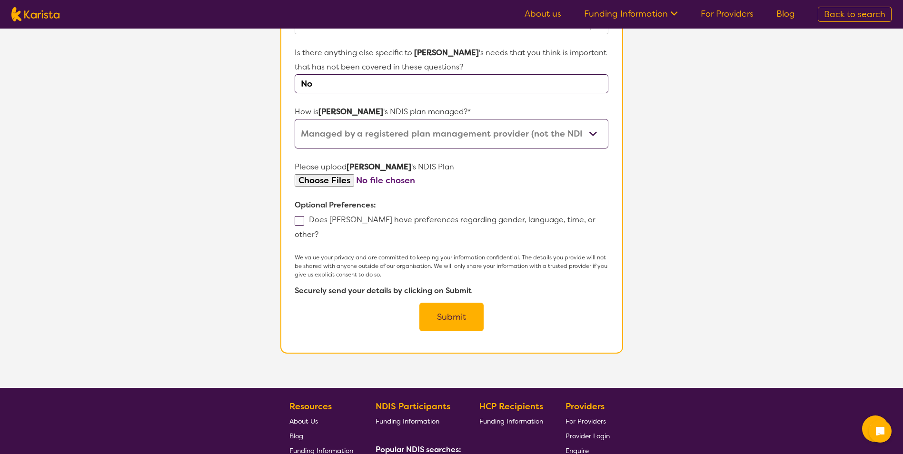
scroll to position [497, 0]
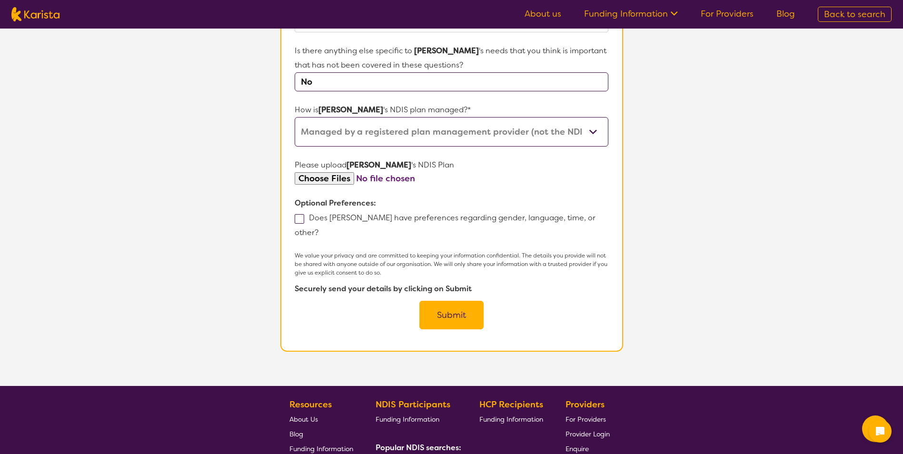
click at [442, 301] on button "Submit" at bounding box center [451, 315] width 64 height 29
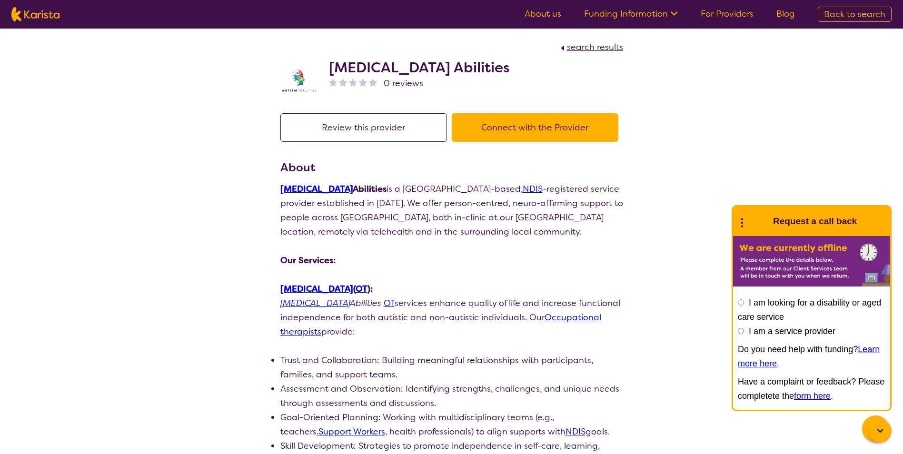
click at [569, 138] on button "Connect with the Provider" at bounding box center [535, 127] width 167 height 29
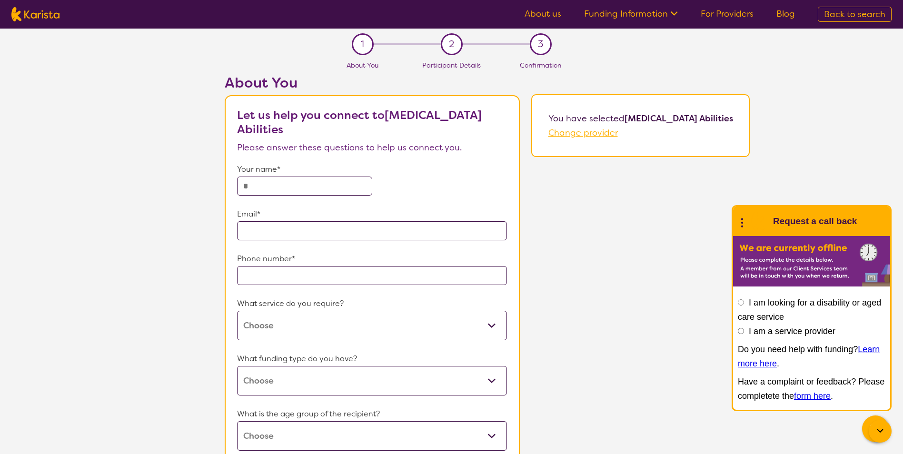
click at [327, 183] on input "text" at bounding box center [304, 186] width 135 height 19
type input "**********"
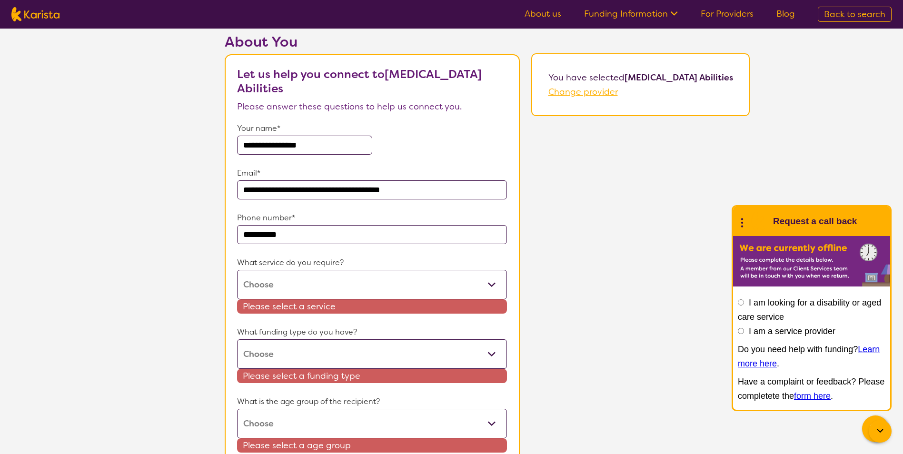
scroll to position [143, 0]
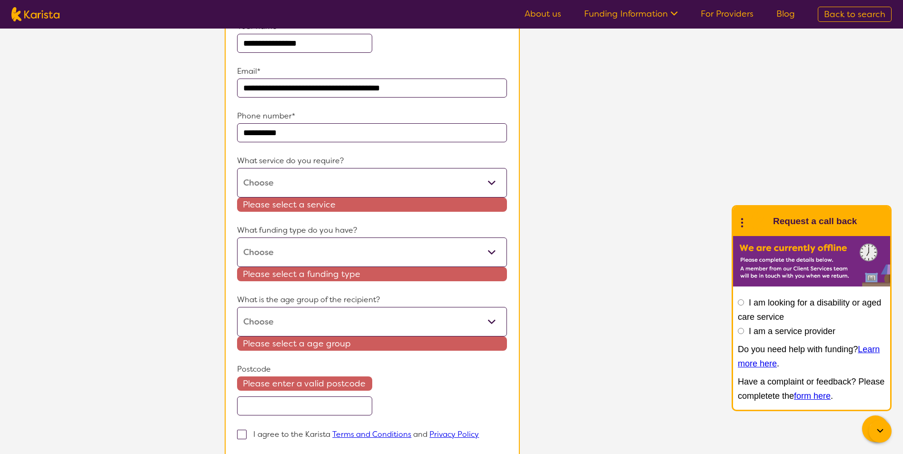
click at [310, 165] on p "What service do you require?" at bounding box center [371, 161] width 269 height 14
click at [319, 174] on select "Behaviour support [MEDICAL_DATA] [MEDICAL_DATA]" at bounding box center [371, 183] width 269 height 30
select select "13"
click at [279, 168] on select "Behaviour support [MEDICAL_DATA] [MEDICAL_DATA]" at bounding box center [371, 183] width 269 height 30
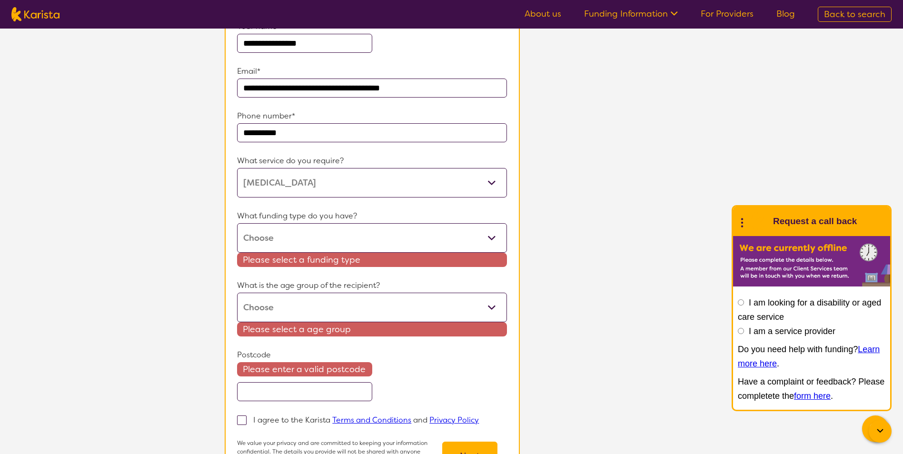
click at [338, 235] on select "Home Care Package (HCP) National Disability Insurance Scheme (NDIS) I don't know" at bounding box center [371, 238] width 269 height 30
select select "NDIS"
click at [279, 223] on select "Home Care Package (HCP) National Disability Insurance Scheme (NDIS) I don't know" at bounding box center [371, 238] width 269 height 30
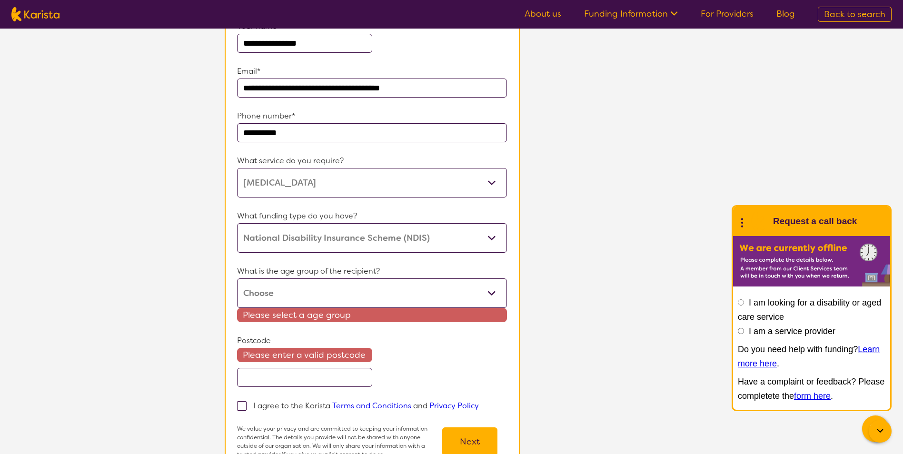
click at [332, 290] on select "Early Childhood - 0 to 9 Child - 10 to 11 Adolescent - 12 to 17 Adult - 18 to 6…" at bounding box center [371, 294] width 269 height 30
select select "CH"
click at [279, 279] on select "Early Childhood - 0 to 9 Child - 10 to 11 Adolescent - 12 to 17 Adult - 18 to 6…" at bounding box center [371, 294] width 269 height 30
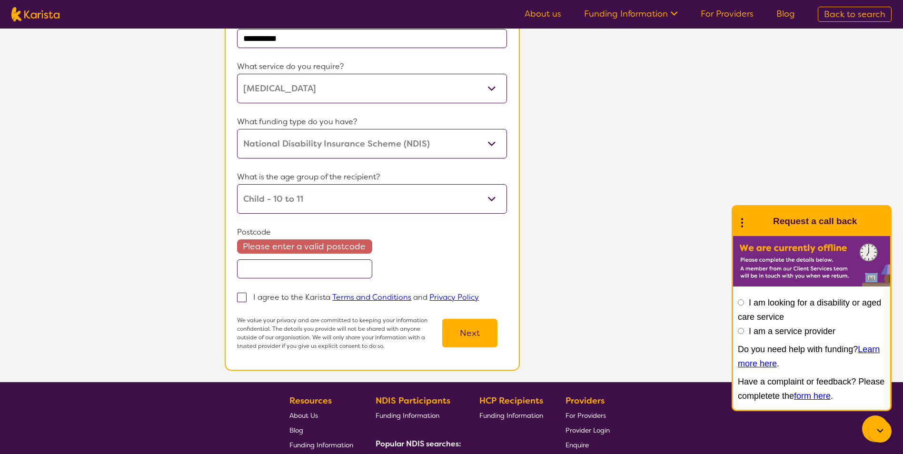
scroll to position [238, 0]
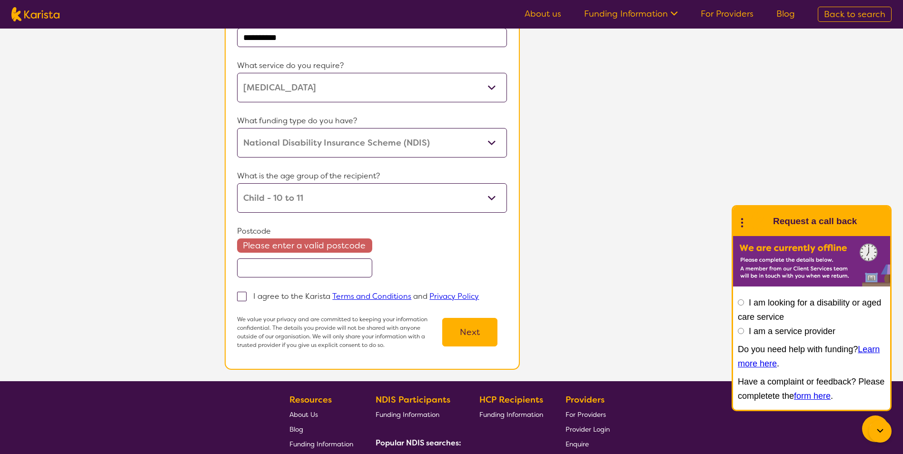
click at [309, 291] on form "**********" at bounding box center [371, 136] width 269 height 425
click at [309, 278] on input "text" at bounding box center [304, 268] width 135 height 19
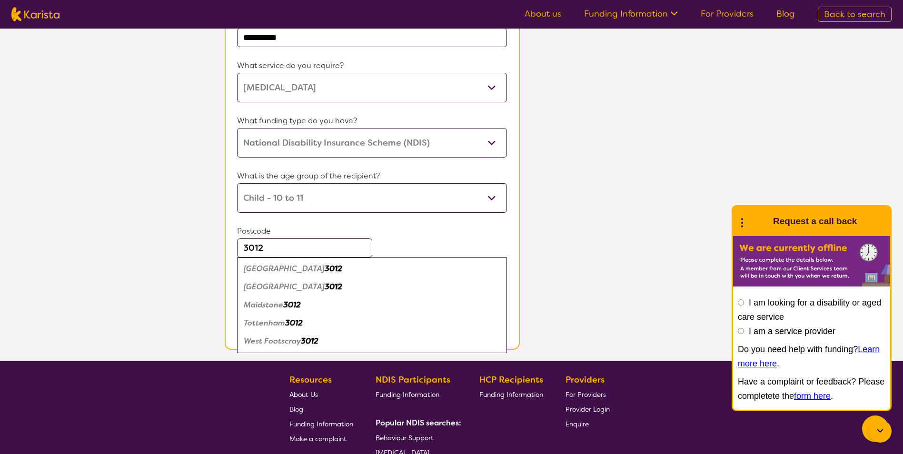
type input "3012"
click at [307, 288] on em "[GEOGRAPHIC_DATA]" at bounding box center [284, 287] width 81 height 10
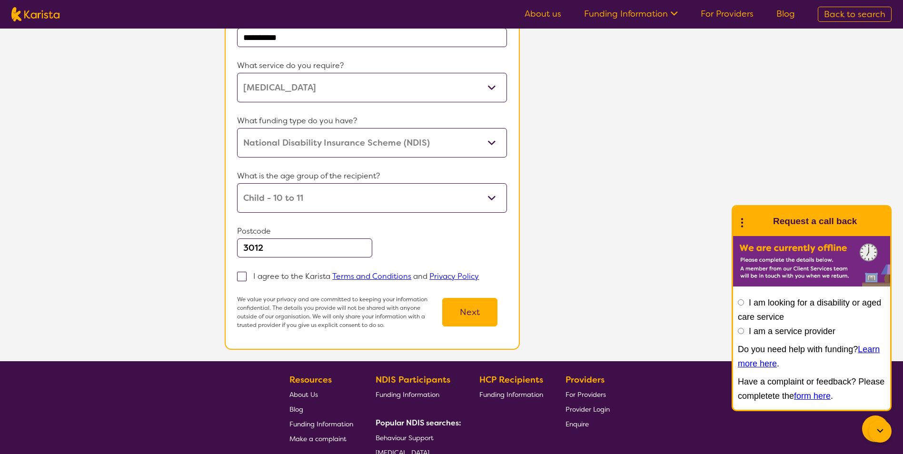
click at [282, 281] on div "I agree to the Karista Terms and Conditions and Privacy Policy" at bounding box center [371, 276] width 269 height 15
click at [247, 278] on span at bounding box center [242, 277] width 10 height 10
click at [479, 278] on input "I agree to the Karista Terms and Conditions and Privacy Policy" at bounding box center [482, 276] width 6 height 6
checkbox input "true"
click at [465, 327] on button "Next" at bounding box center [469, 312] width 55 height 29
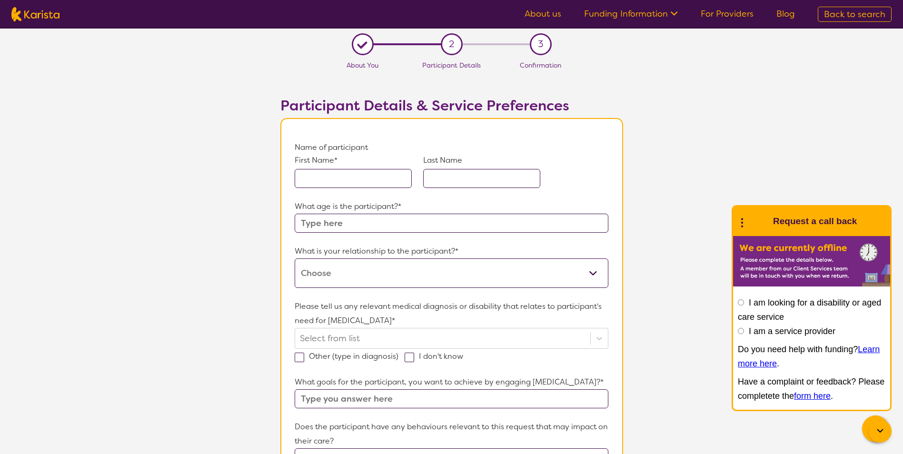
click at [345, 183] on input "text" at bounding box center [353, 178] width 117 height 19
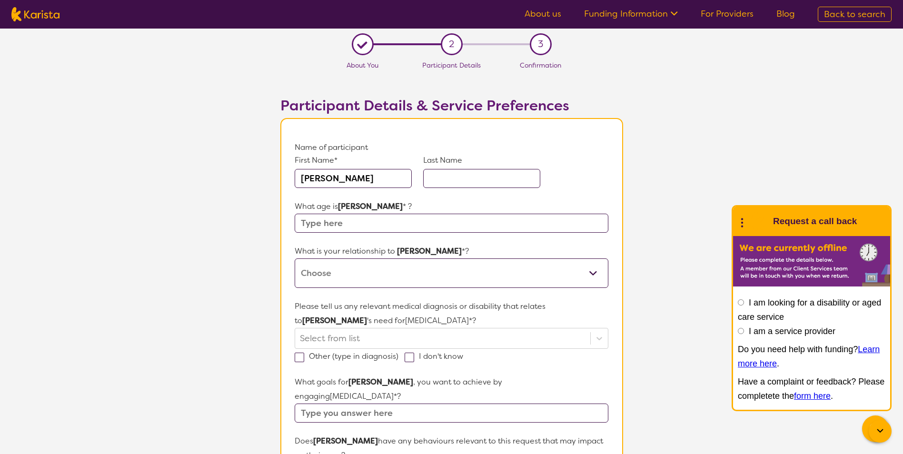
type input "[PERSON_NAME]"
type input "10"
select select "I am their Support Coordinator"
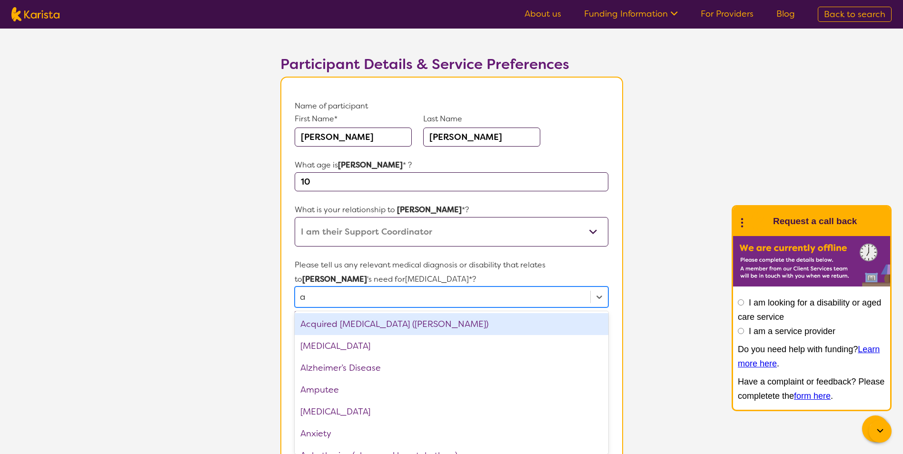
scroll to position [45, 0]
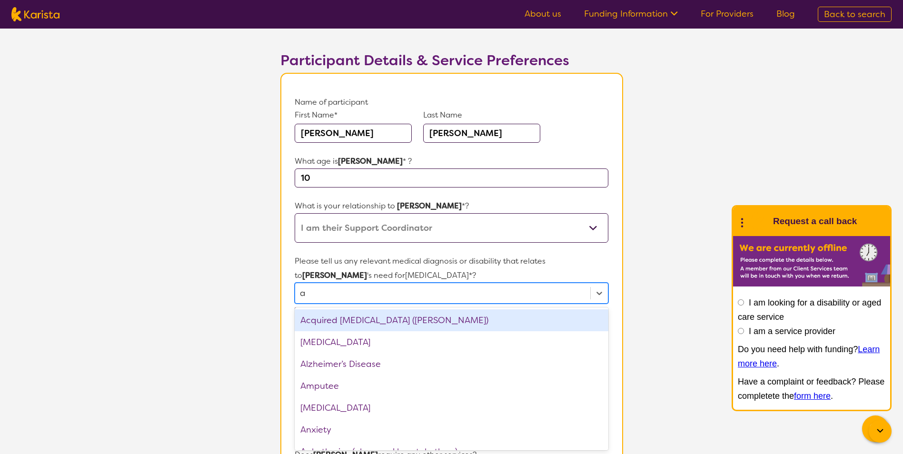
type input "au"
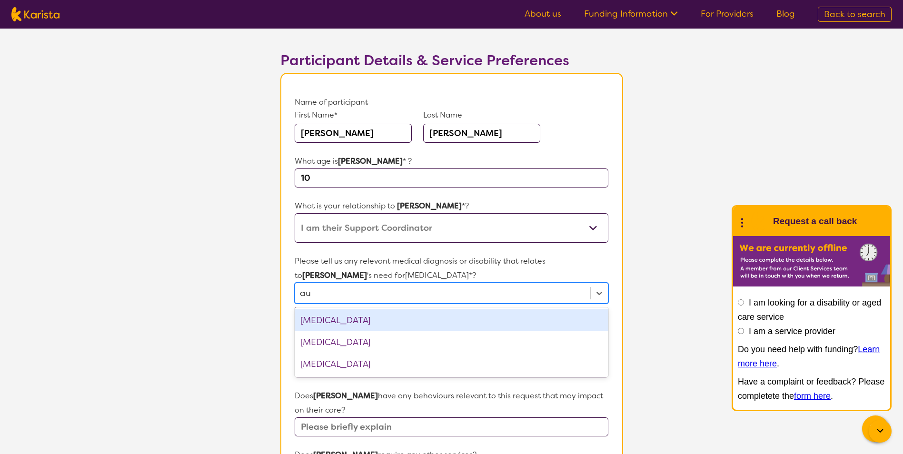
click at [340, 322] on div "[MEDICAL_DATA]" at bounding box center [451, 320] width 313 height 22
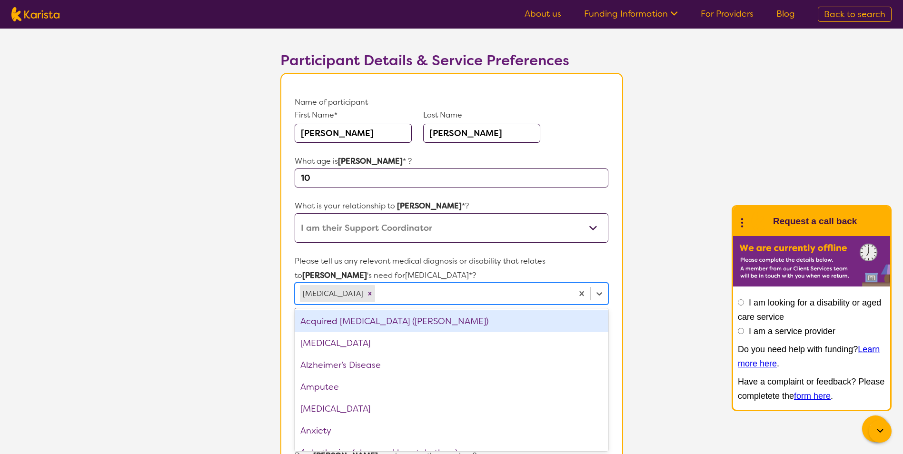
scroll to position [143, 0]
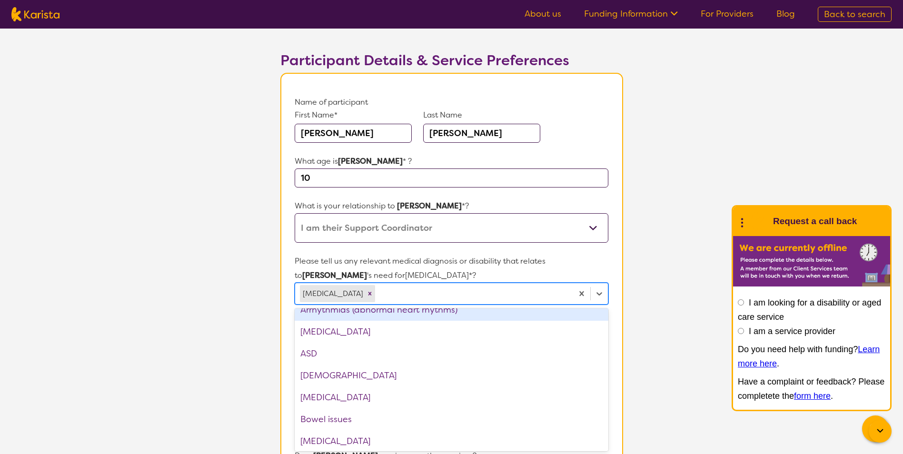
click at [207, 297] on section "L About You 2 Participant Details 3 Confirmation Participant Details & Service …" at bounding box center [451, 410] width 903 height 855
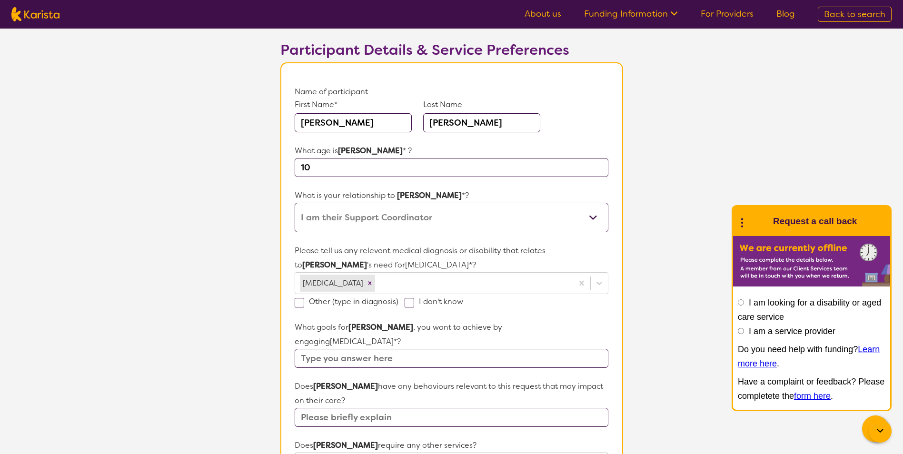
scroll to position [188, 0]
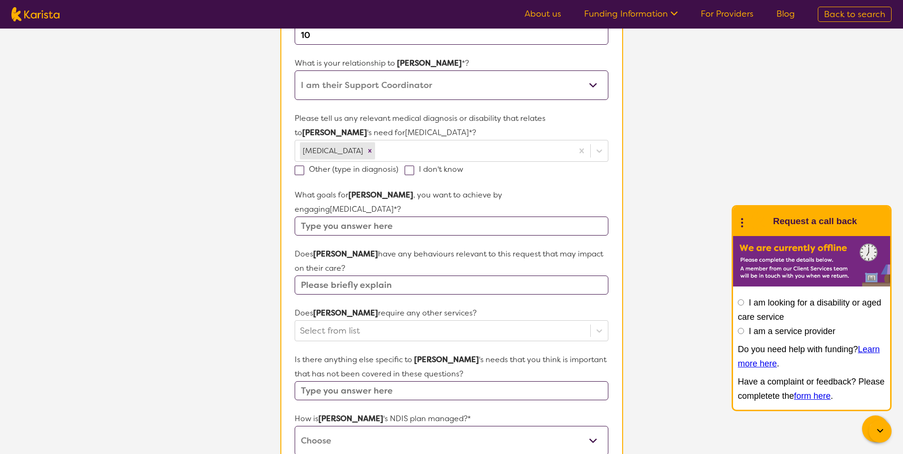
click at [361, 276] on input "text" at bounding box center [451, 285] width 313 height 19
type input "no"
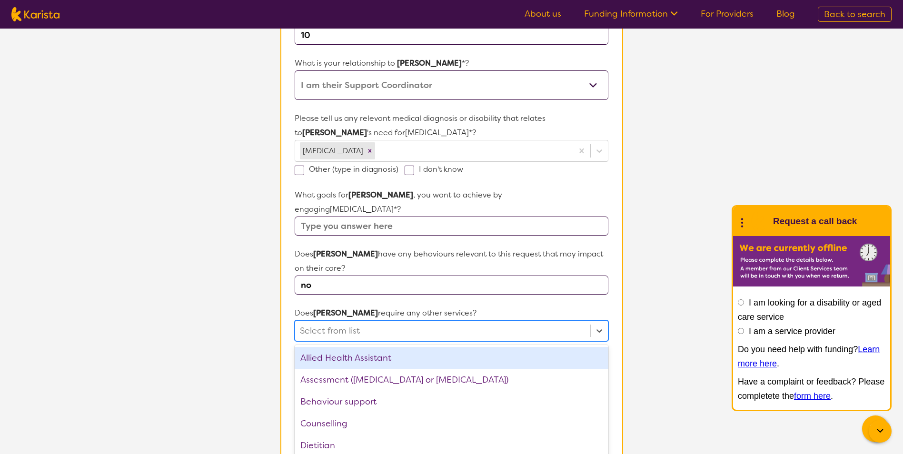
click at [332, 321] on div "option Allied Health Assistant focused, 1 of 22. 22 results available. Use Up a…" at bounding box center [451, 330] width 313 height 21
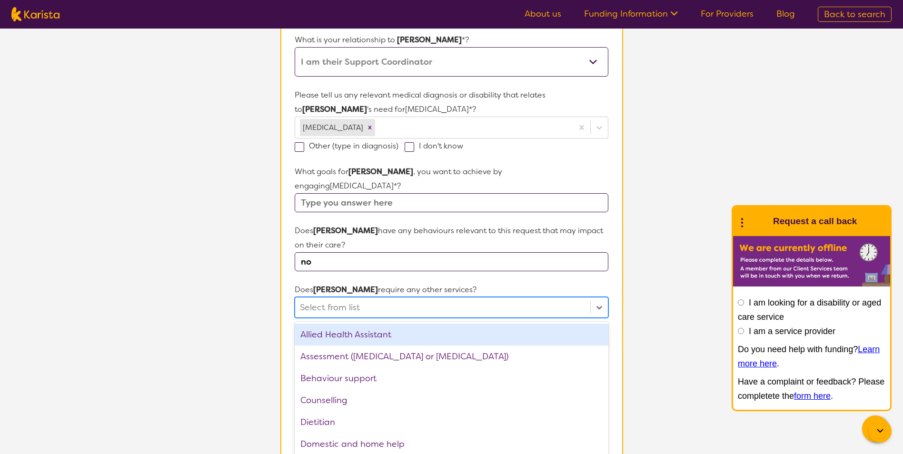
click at [266, 298] on section "L About You 2 Participant Details 3 Confirmation Participant Details & Service …" at bounding box center [451, 244] width 903 height 855
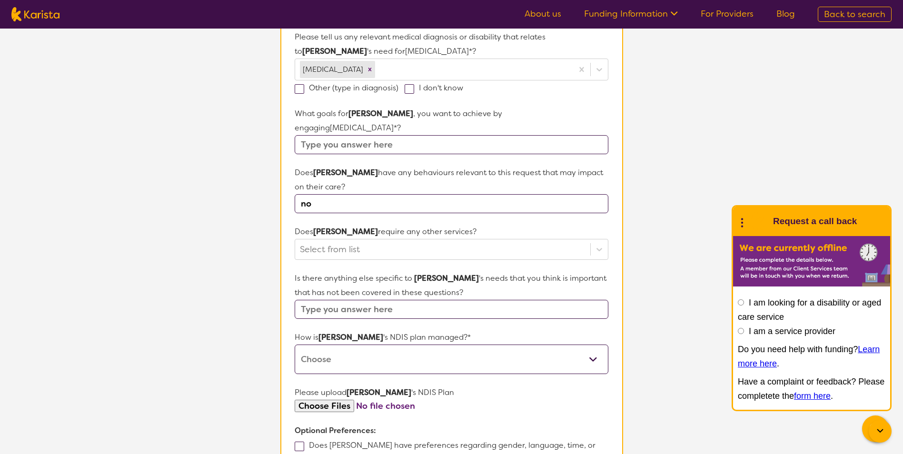
scroll to position [354, 0]
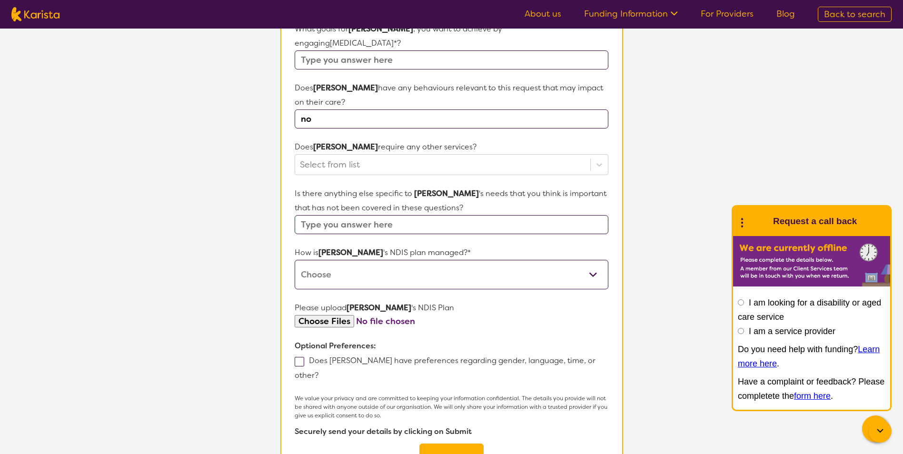
click at [367, 215] on input "text" at bounding box center [451, 224] width 313 height 19
paste input "[PERSON_NAME]'s care team would like [PERSON_NAME] to increase his independence…"
type input "[PERSON_NAME]'s care team would like [PERSON_NAME] to increase his independence…"
click at [284, 279] on section "Name of participant First Name* [PERSON_NAME] Last Name [PERSON_NAME] What age …" at bounding box center [451, 129] width 343 height 731
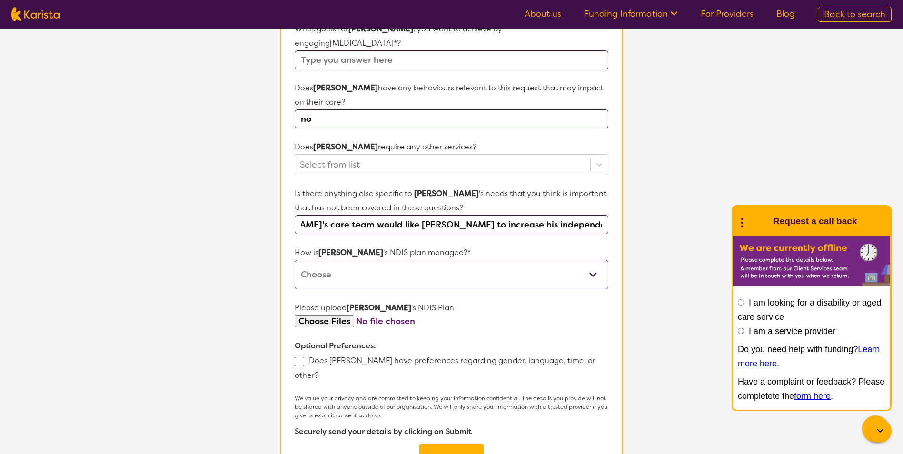
scroll to position [0, 0]
click at [325, 263] on select "Self-managed NDIS plan Managed by a registered plan management provider (not th…" at bounding box center [451, 275] width 313 height 30
select select "Plan Managed"
click at [295, 260] on select "Self-managed NDIS plan Managed by a registered plan management provider (not th…" at bounding box center [451, 275] width 313 height 30
click at [439, 444] on button "Submit" at bounding box center [451, 458] width 64 height 29
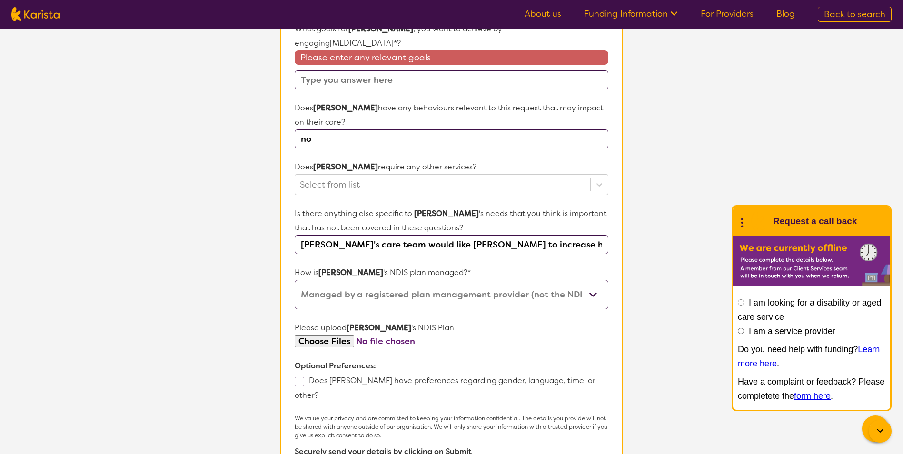
scroll to position [307, 0]
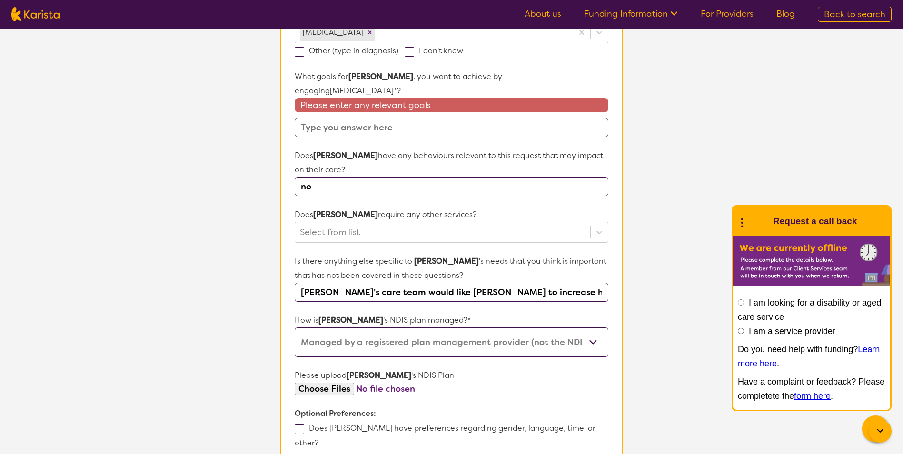
paste input "[PERSON_NAME]'s care team would like [PERSON_NAME] to increase his independence…"
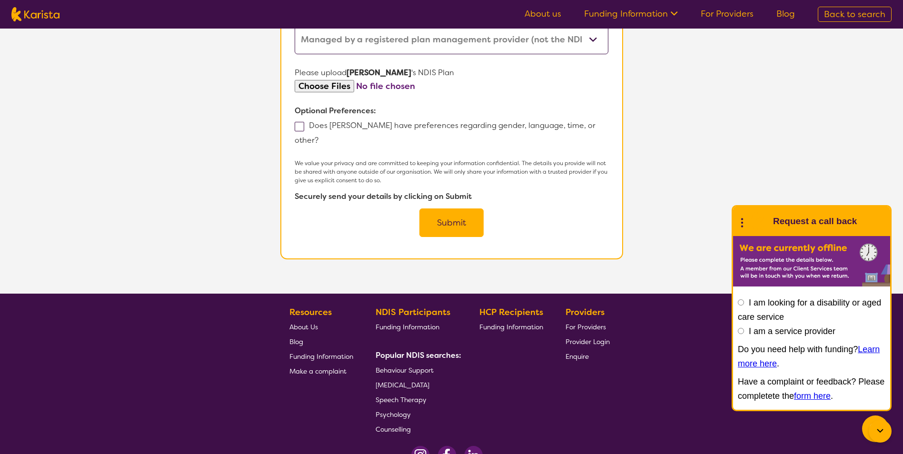
scroll to position [592, 0]
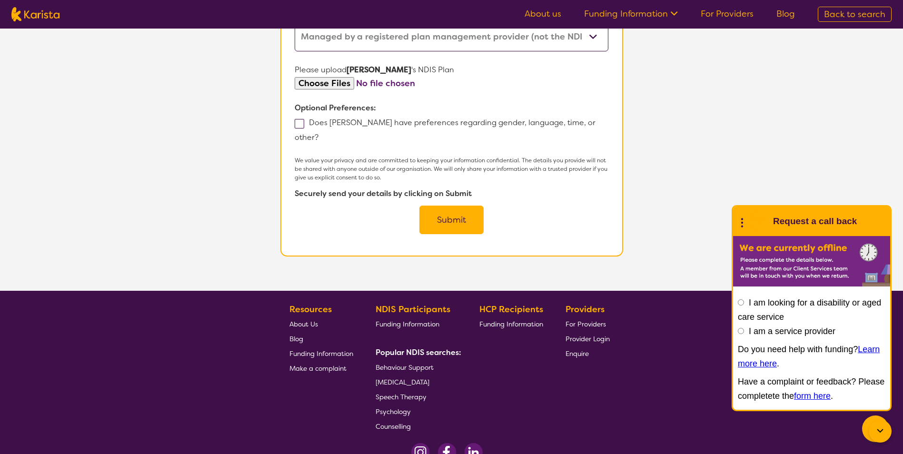
type input "[PERSON_NAME]'s care team would like [PERSON_NAME] to increase his independence…"
click at [448, 206] on button "Submit" at bounding box center [451, 220] width 64 height 29
